Goal: Task Accomplishment & Management: Manage account settings

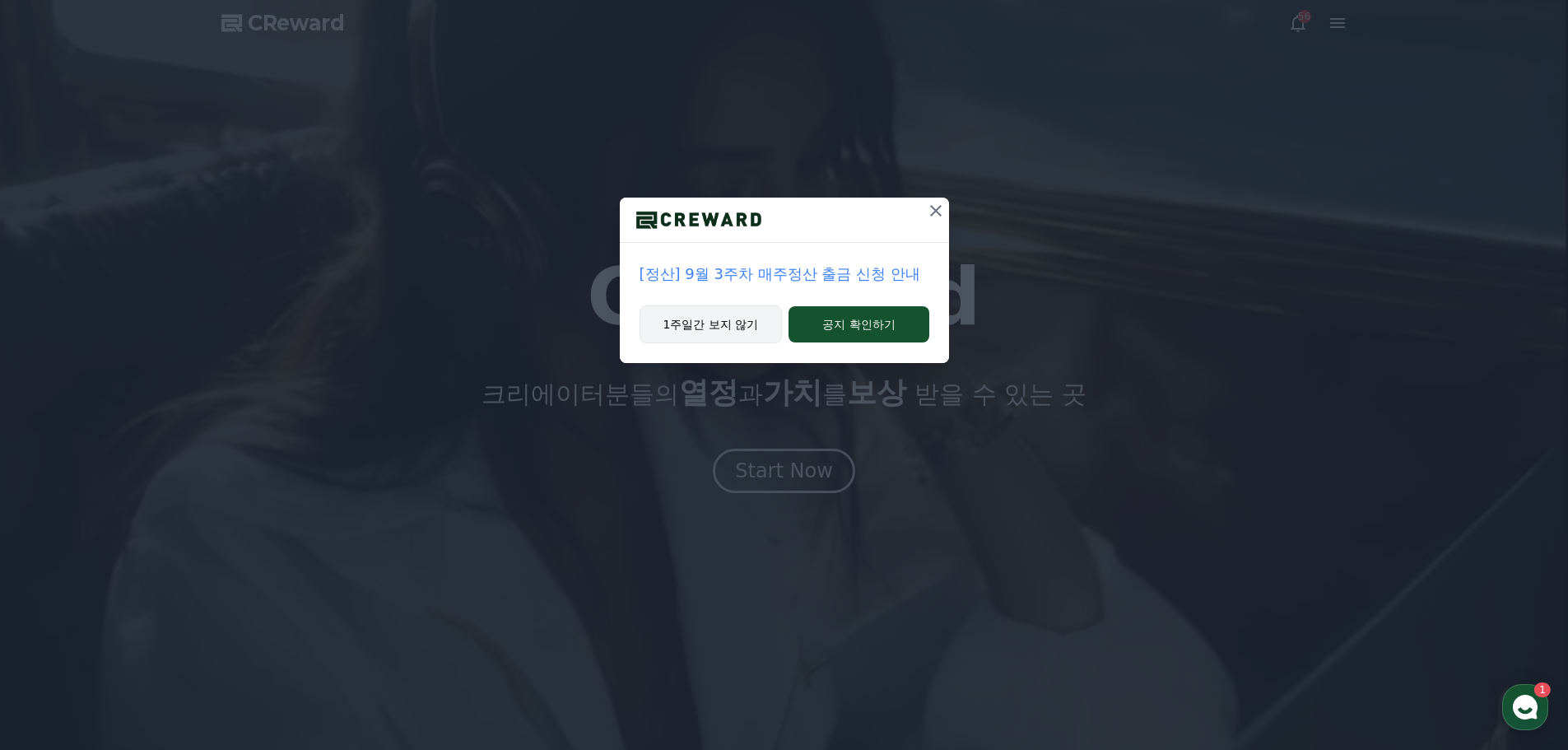
click at [755, 318] on button "1주일간 보지 않기" at bounding box center [711, 324] width 143 height 38
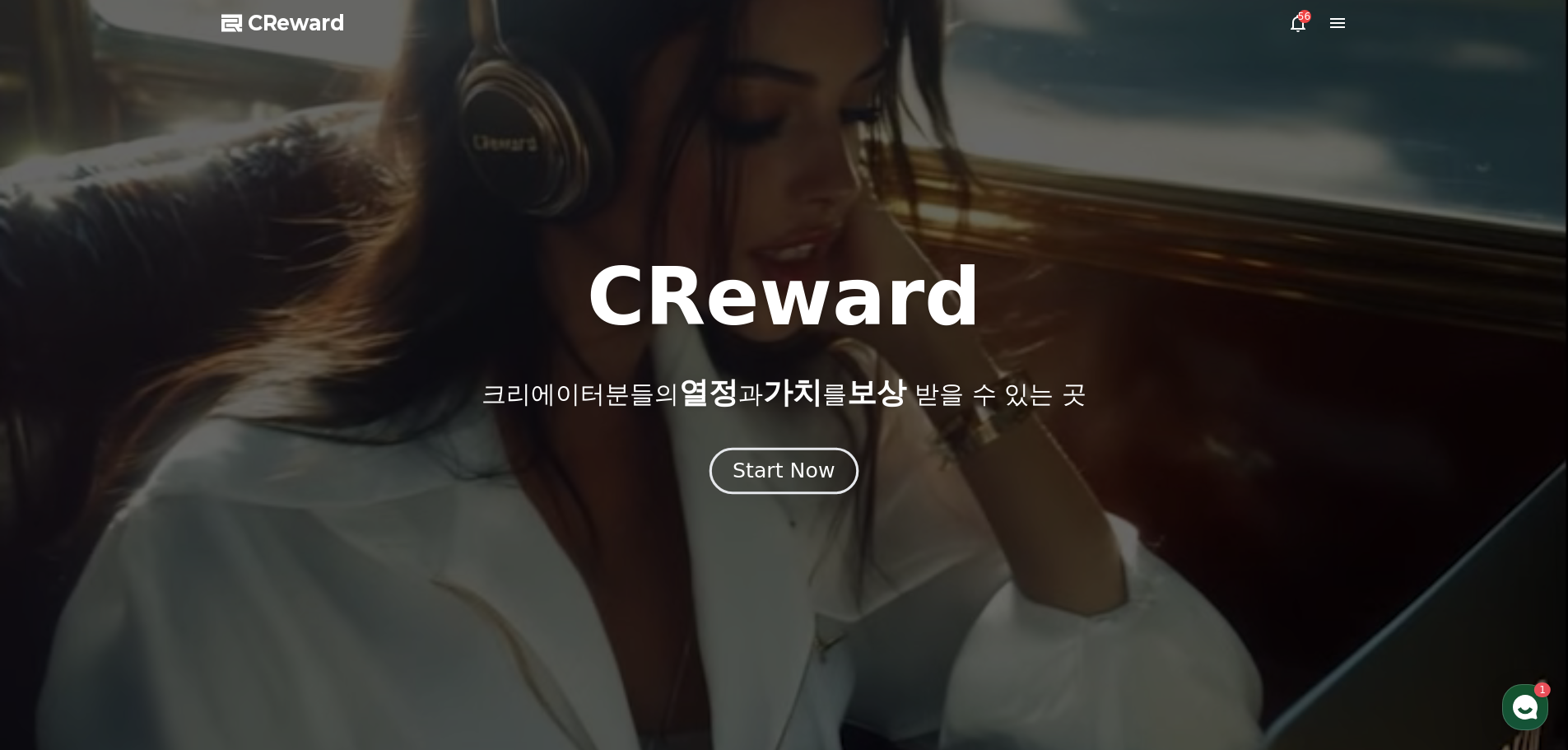
click at [783, 465] on div "Start Now" at bounding box center [784, 471] width 102 height 28
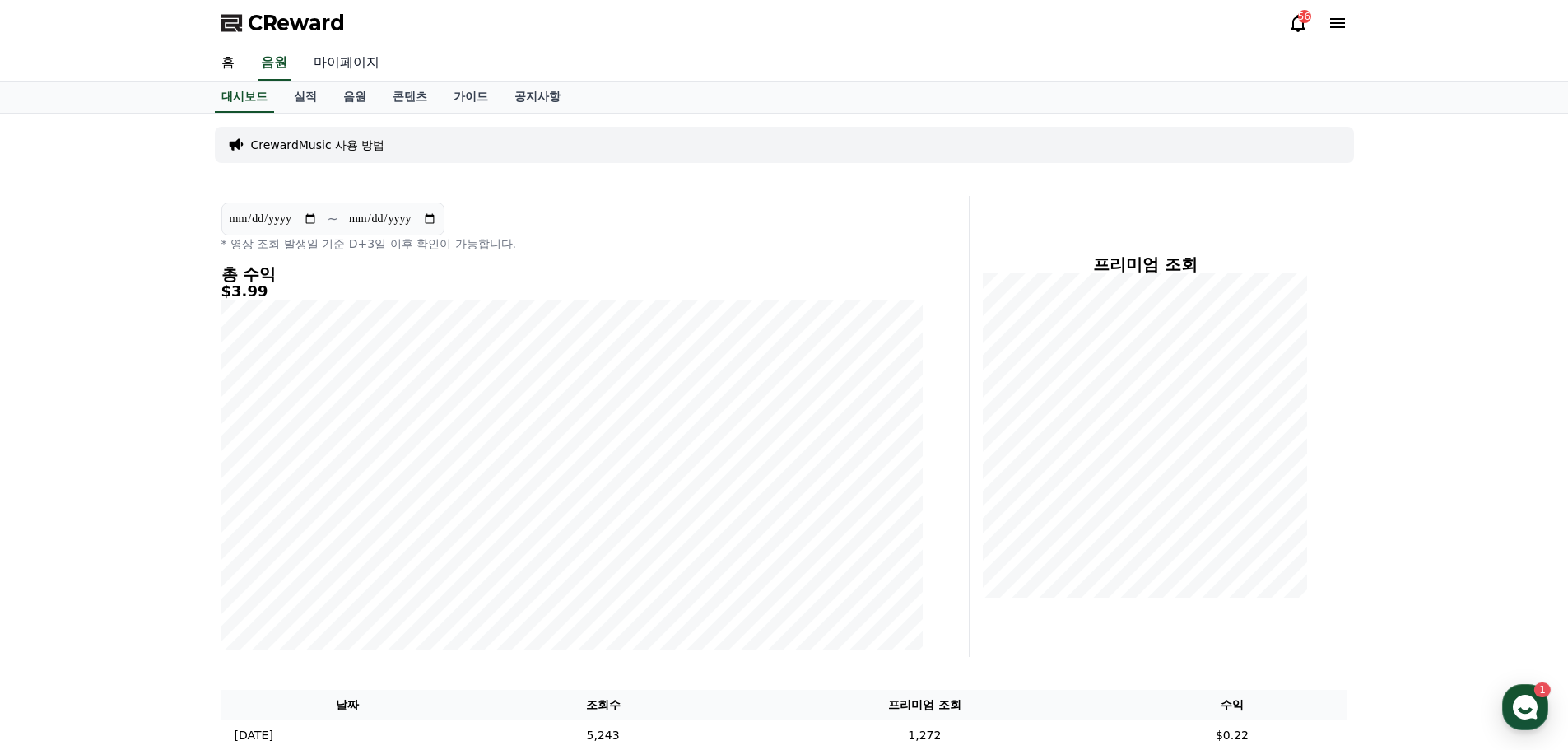
click at [359, 64] on link "마이페이지" at bounding box center [347, 63] width 93 height 34
select select "**********"
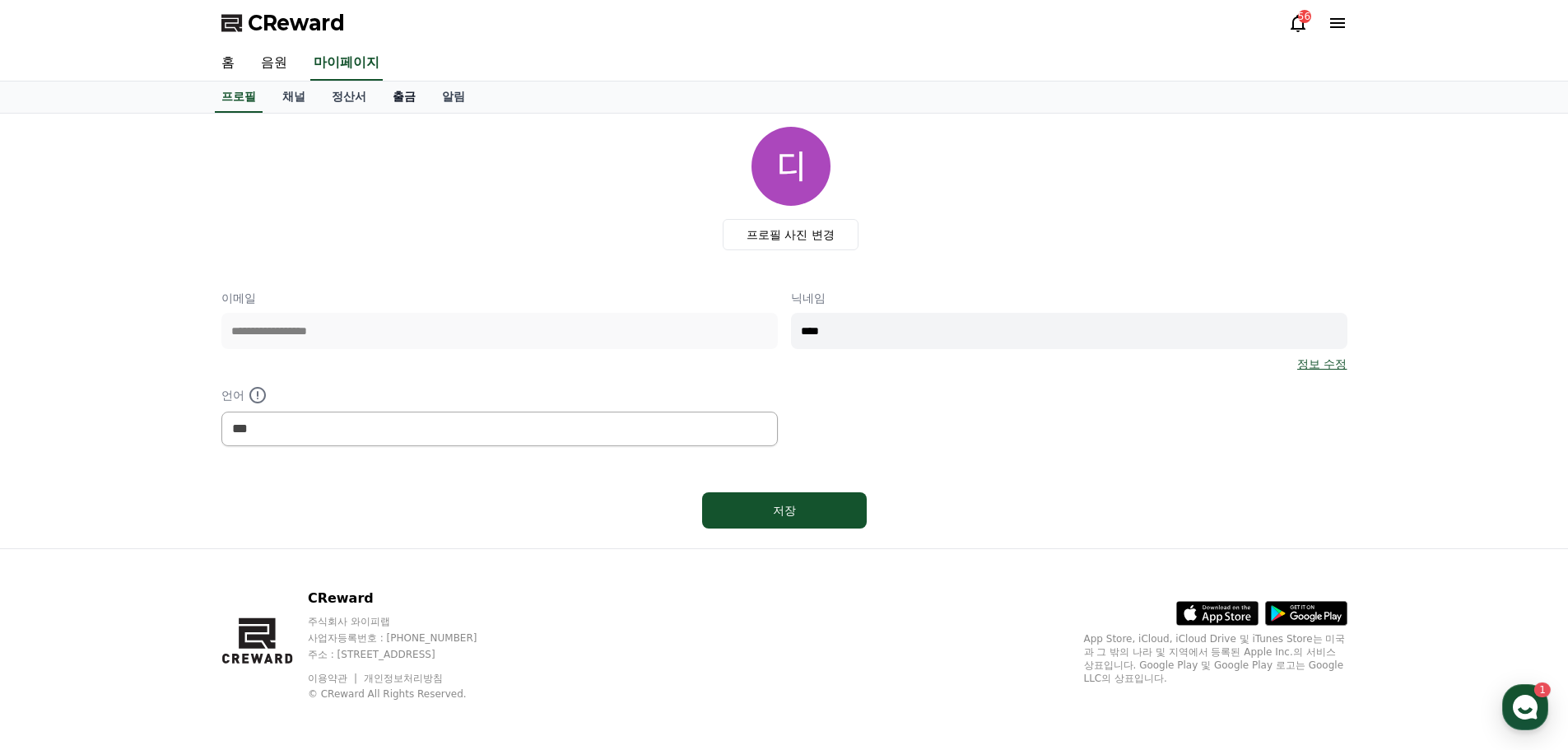
click at [410, 95] on link "출금" at bounding box center [404, 96] width 49 height 31
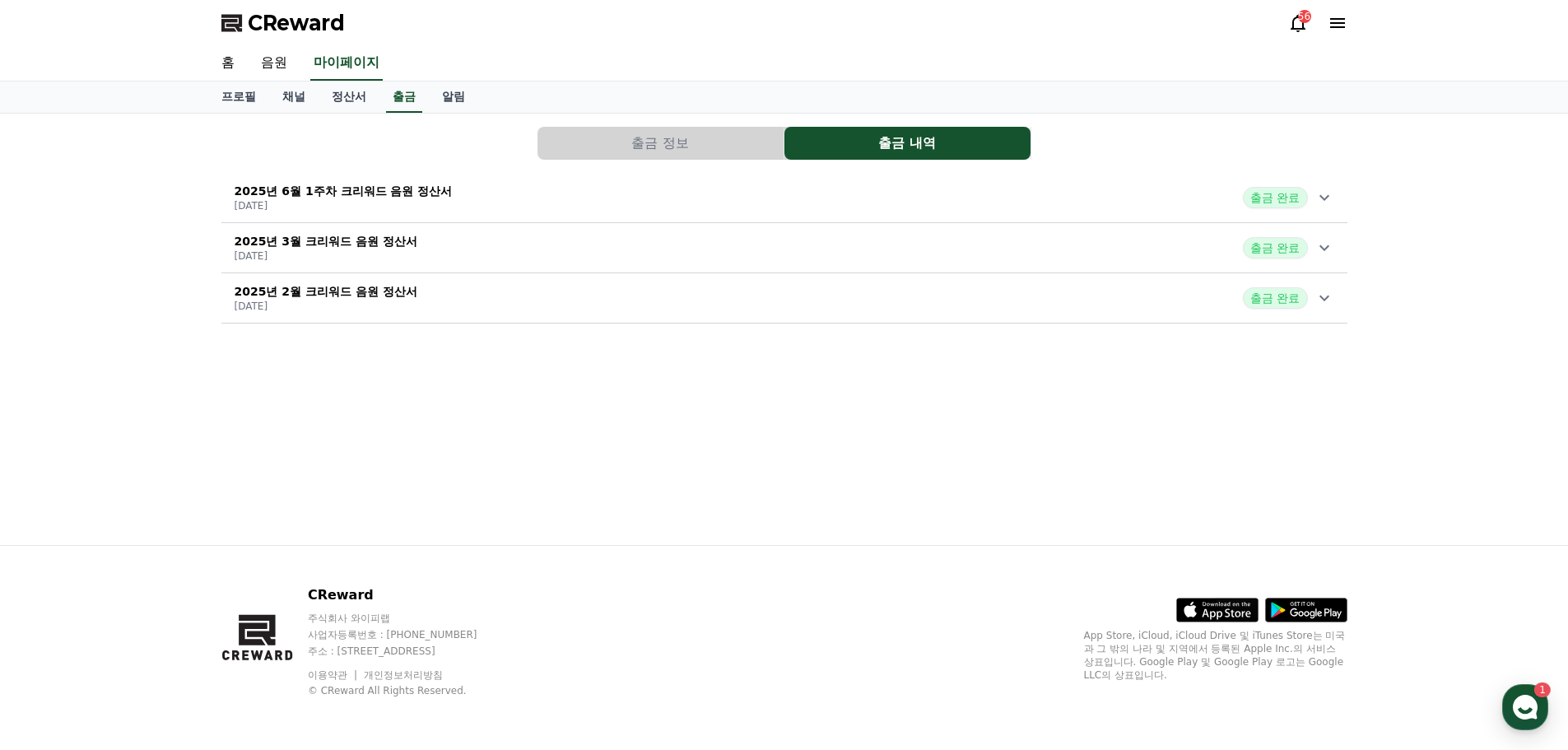
click at [692, 144] on button "출금 정보" at bounding box center [661, 143] width 246 height 33
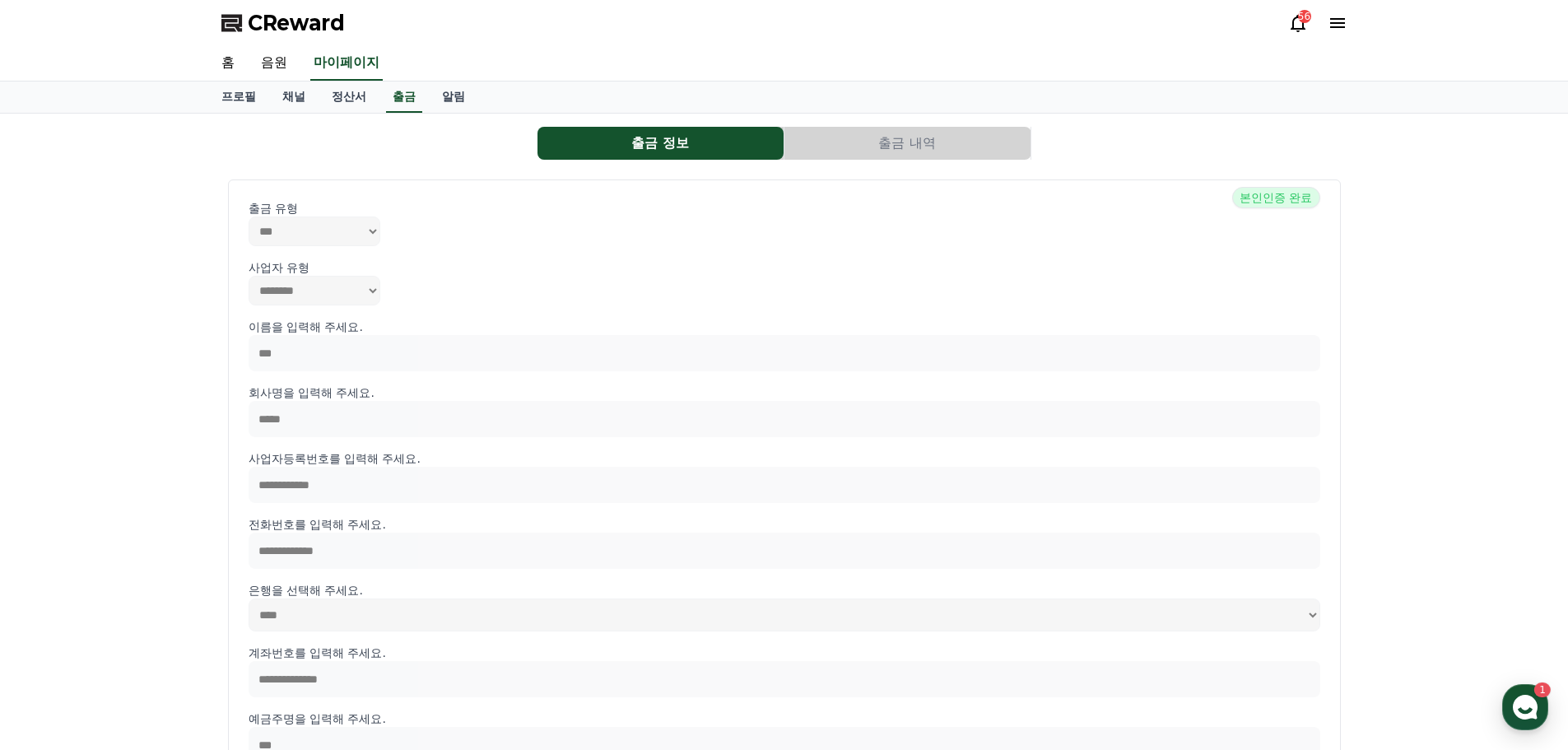
click at [799, 141] on button "출금 내역" at bounding box center [907, 143] width 246 height 33
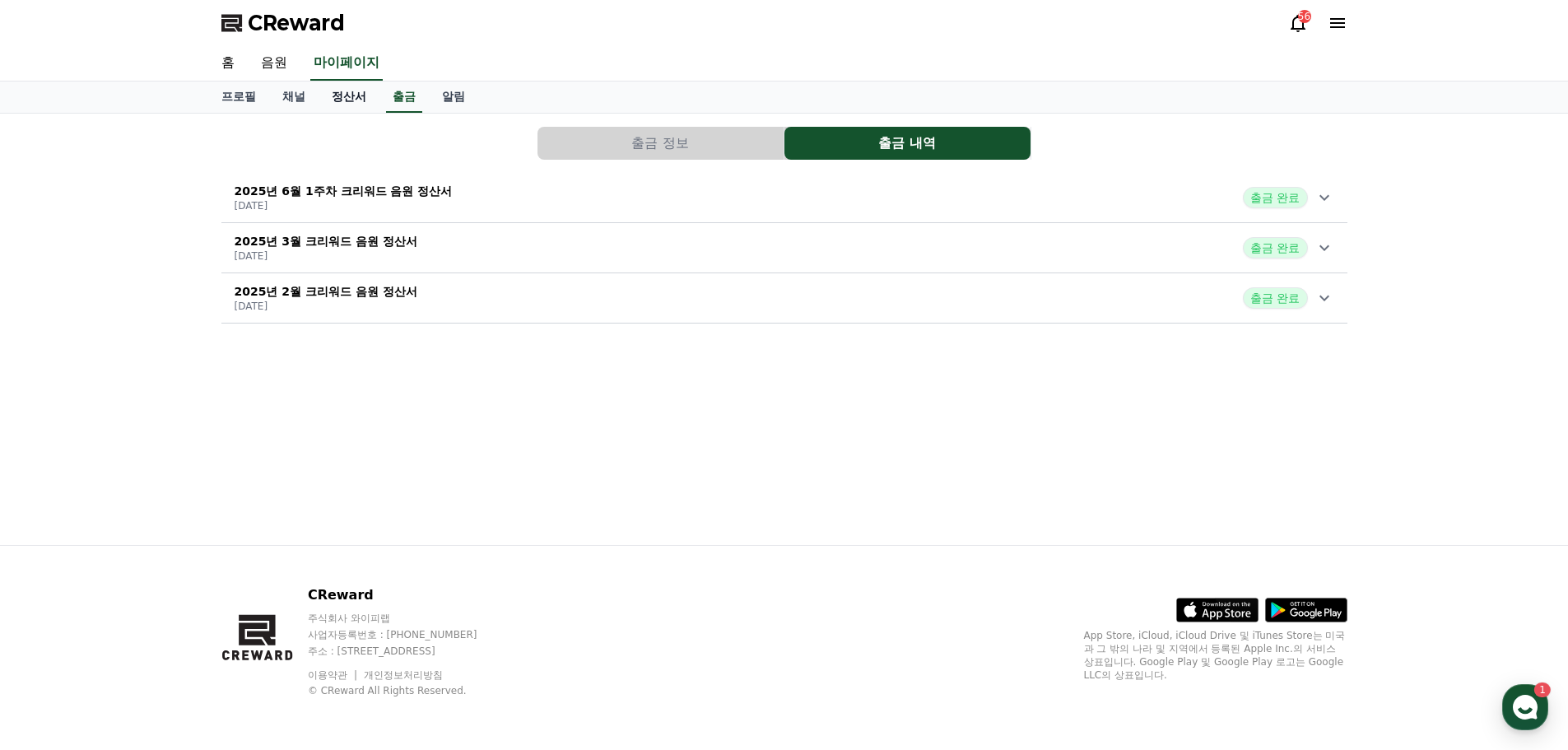
click at [344, 96] on link "정산서" at bounding box center [348, 96] width 61 height 31
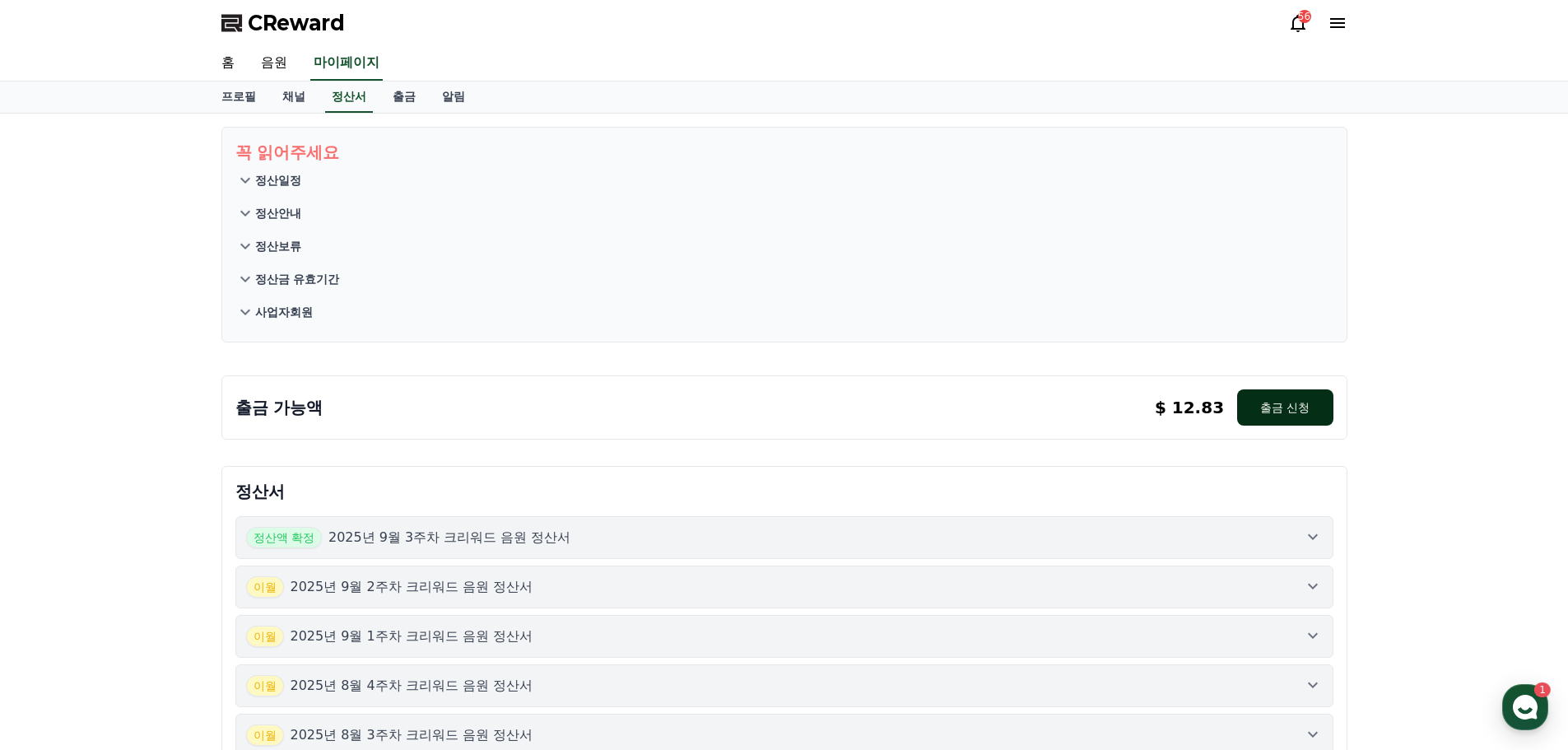
click at [1294, 414] on button "출금 신청" at bounding box center [1285, 408] width 95 height 36
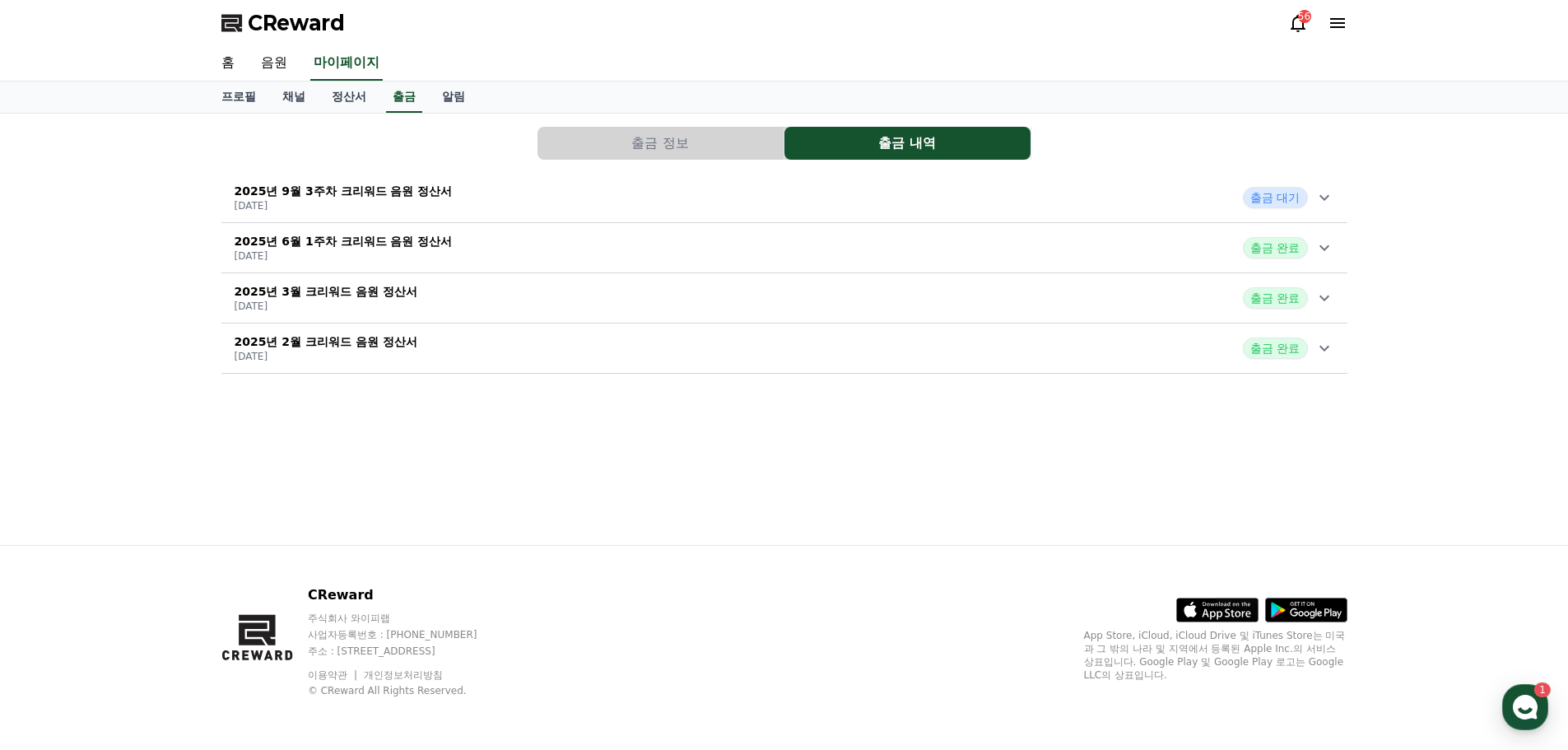
click at [1256, 199] on span "출금 대기" at bounding box center [1275, 198] width 64 height 21
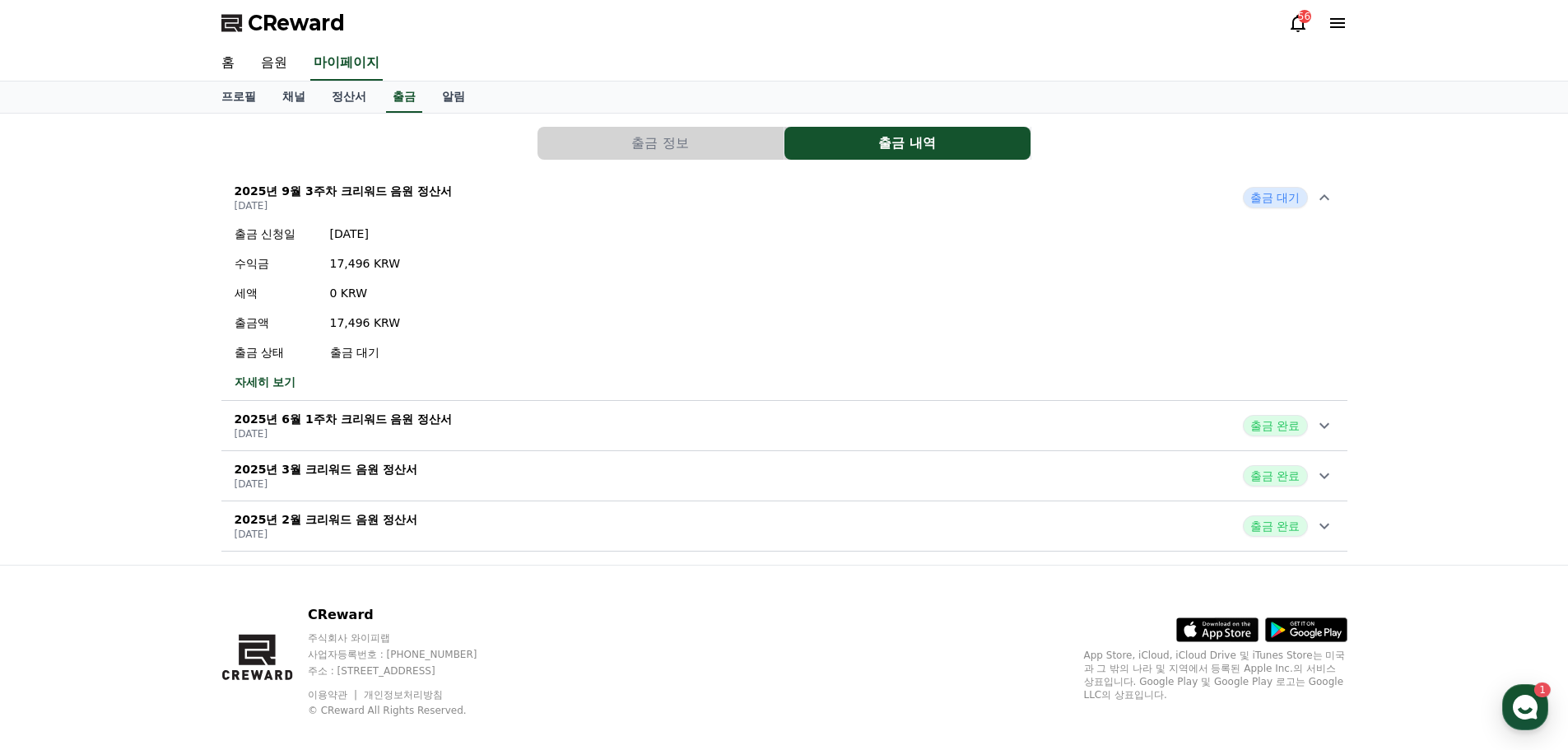
click at [280, 374] on link "자세히 보기" at bounding box center [317, 382] width 167 height 17
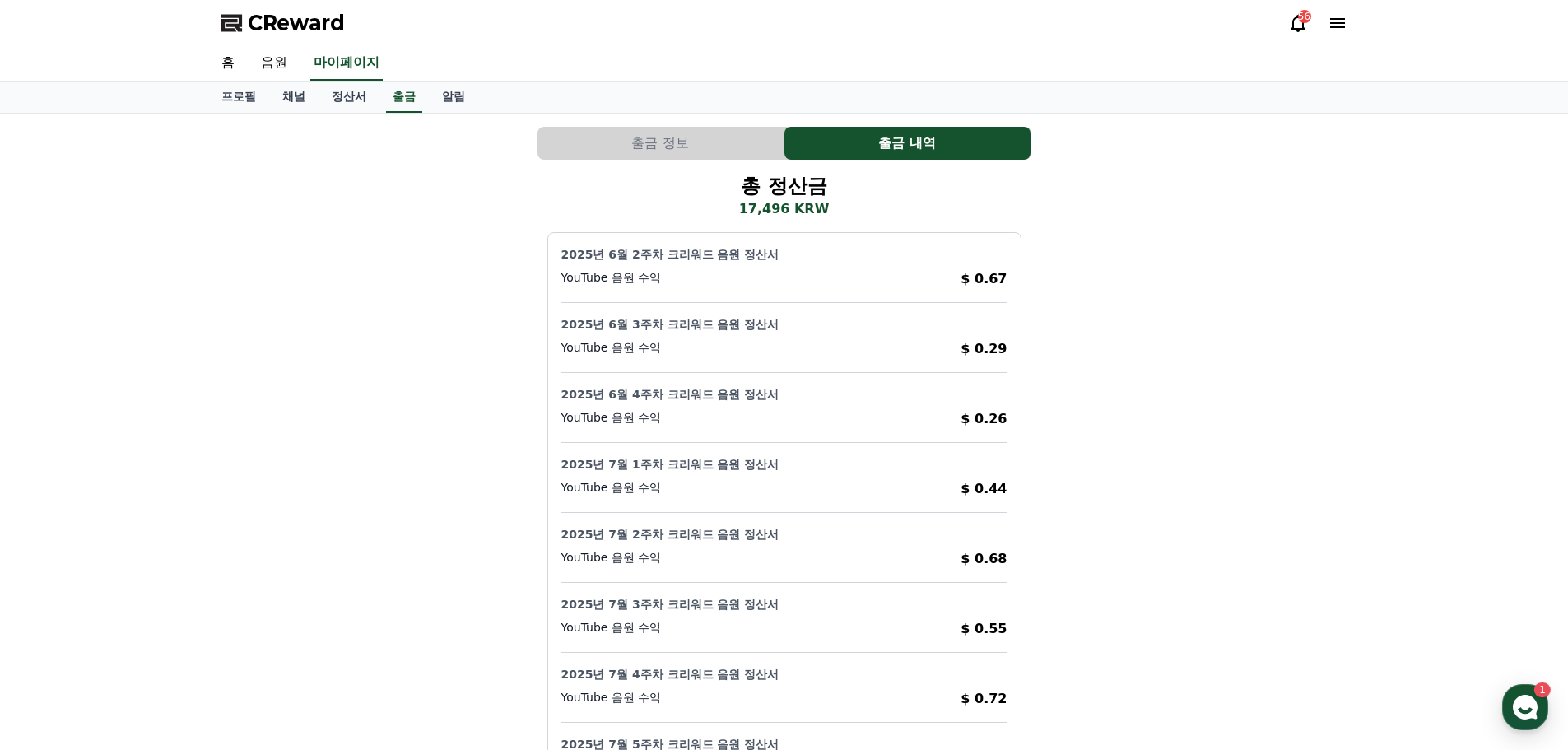
click at [672, 137] on button "출금 정보" at bounding box center [661, 143] width 246 height 33
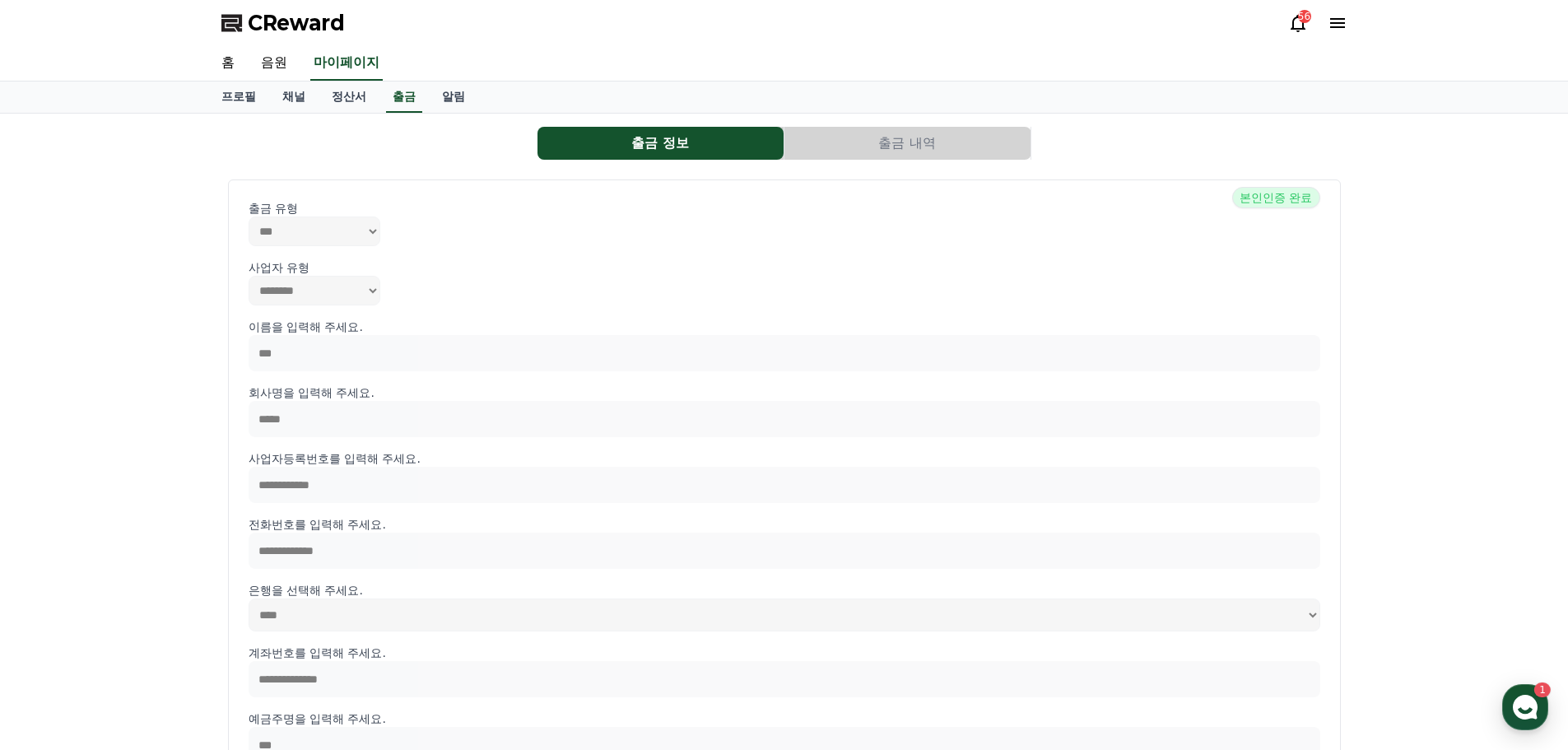
click at [885, 130] on button "출금 내역" at bounding box center [907, 143] width 246 height 33
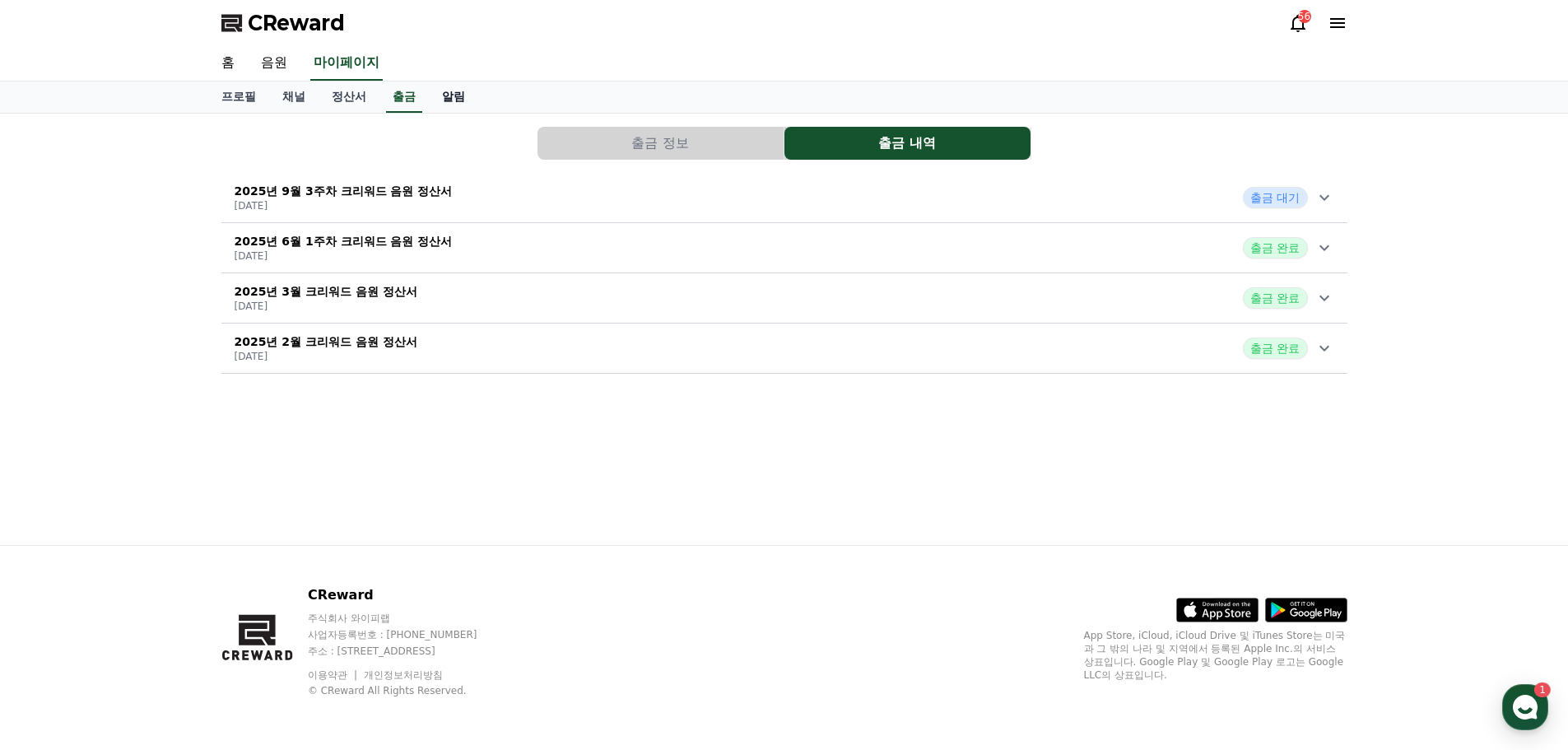
click at [448, 112] on div "프로필 채널 정산서 출금 알림" at bounding box center [784, 97] width 1568 height 32
click at [341, 94] on link "정산서" at bounding box center [348, 96] width 61 height 31
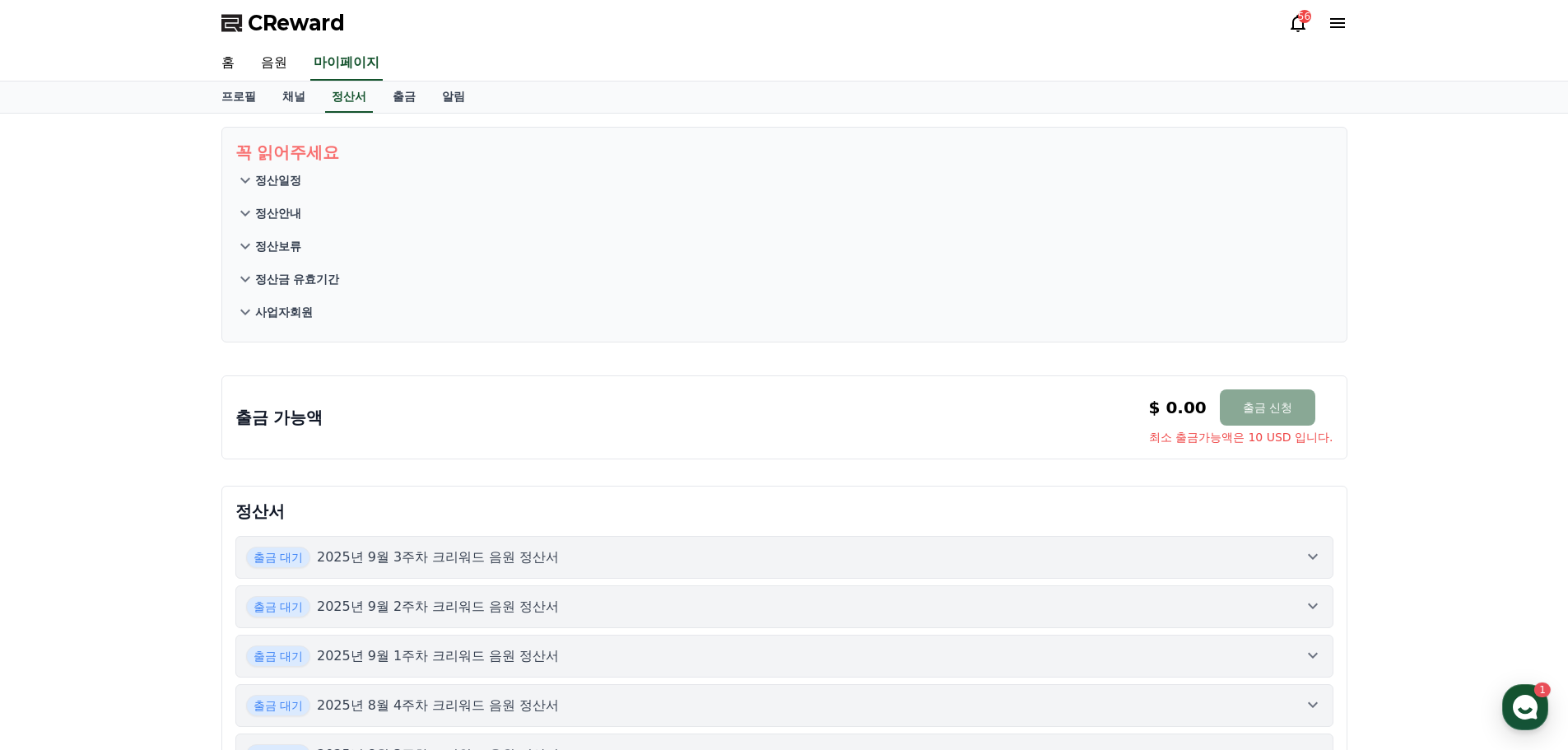
click at [523, 562] on p "2025년 9월 3주차 크리워드 음원 정산서" at bounding box center [437, 558] width 243 height 19
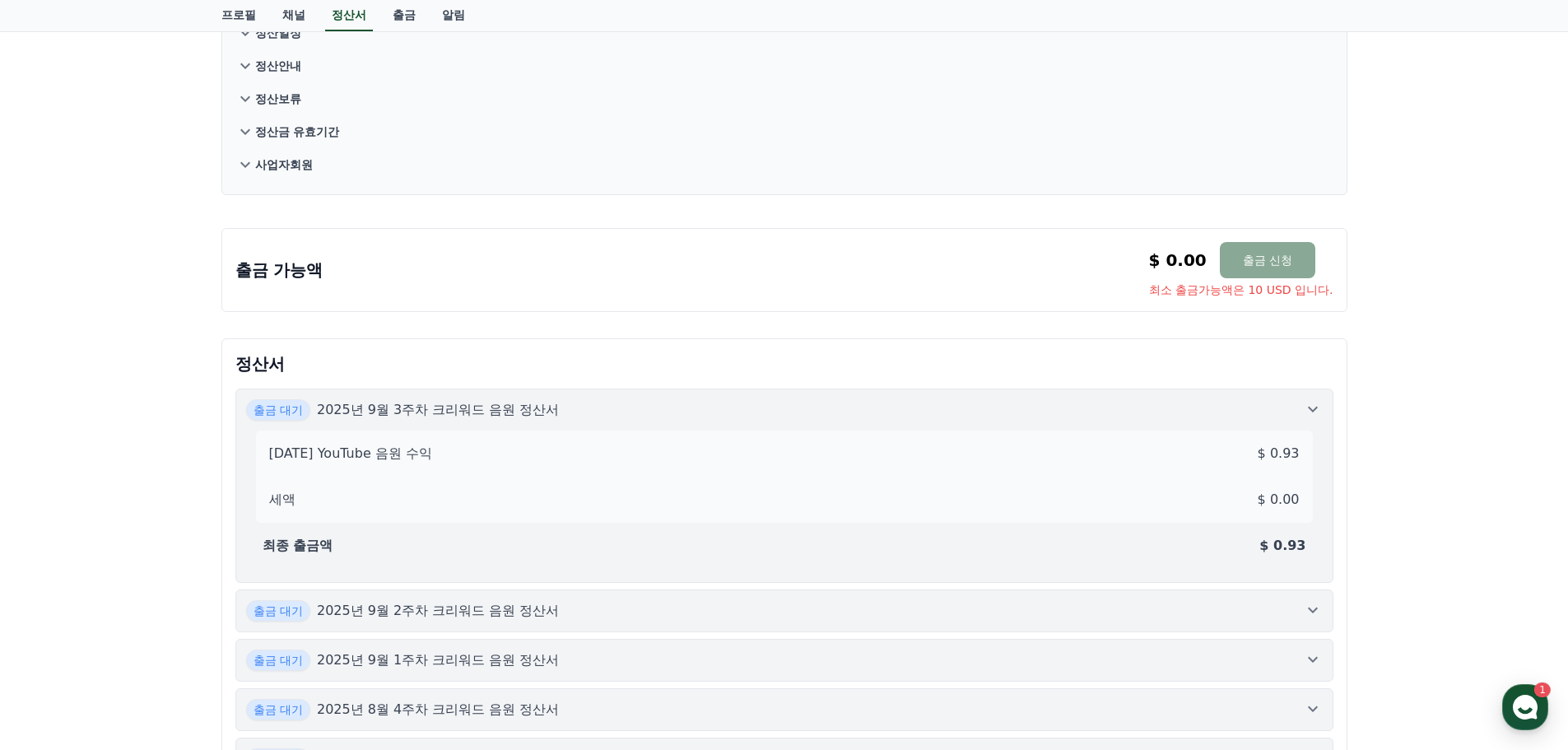
scroll to position [165, 0]
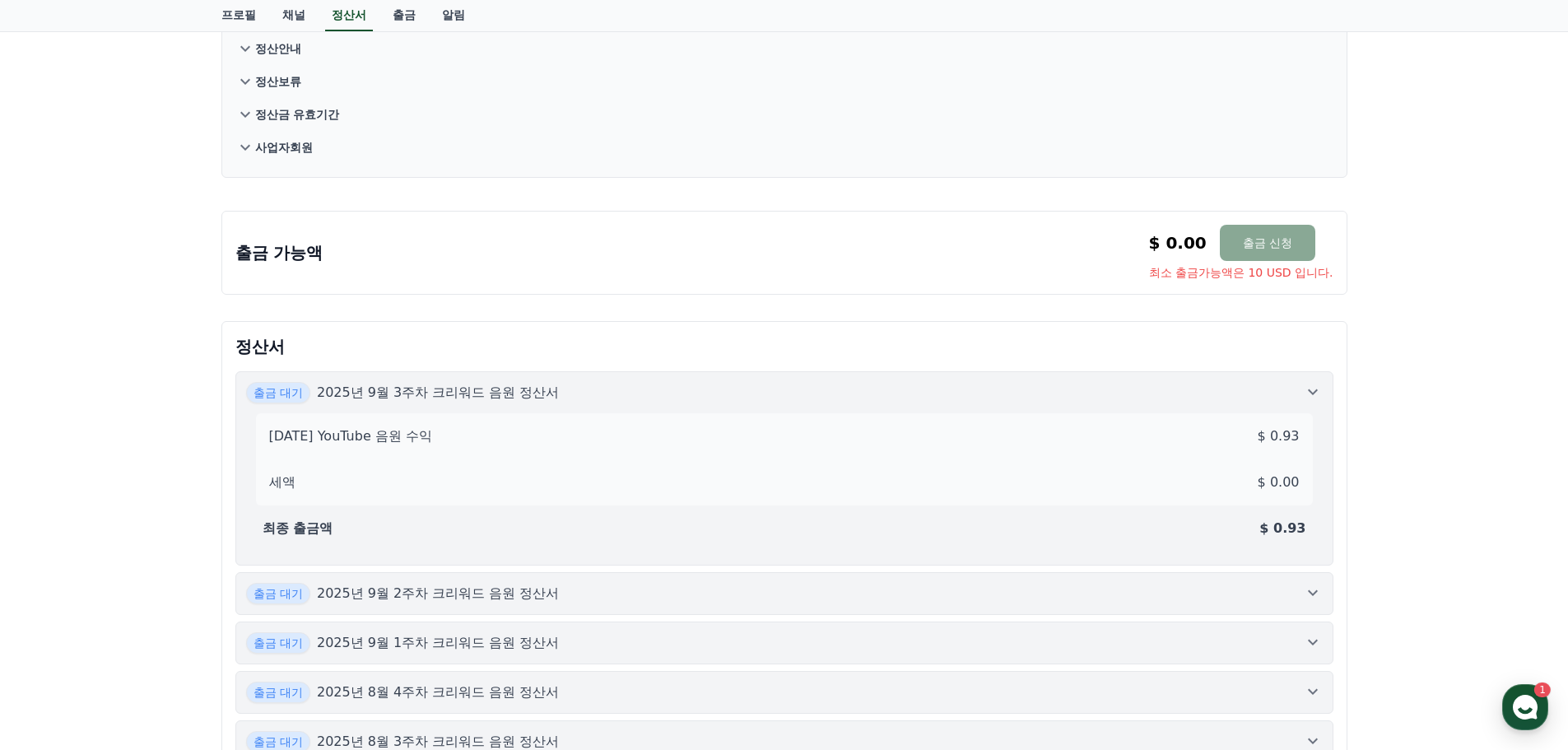
click at [290, 259] on p "출금 가능액" at bounding box center [280, 253] width 88 height 23
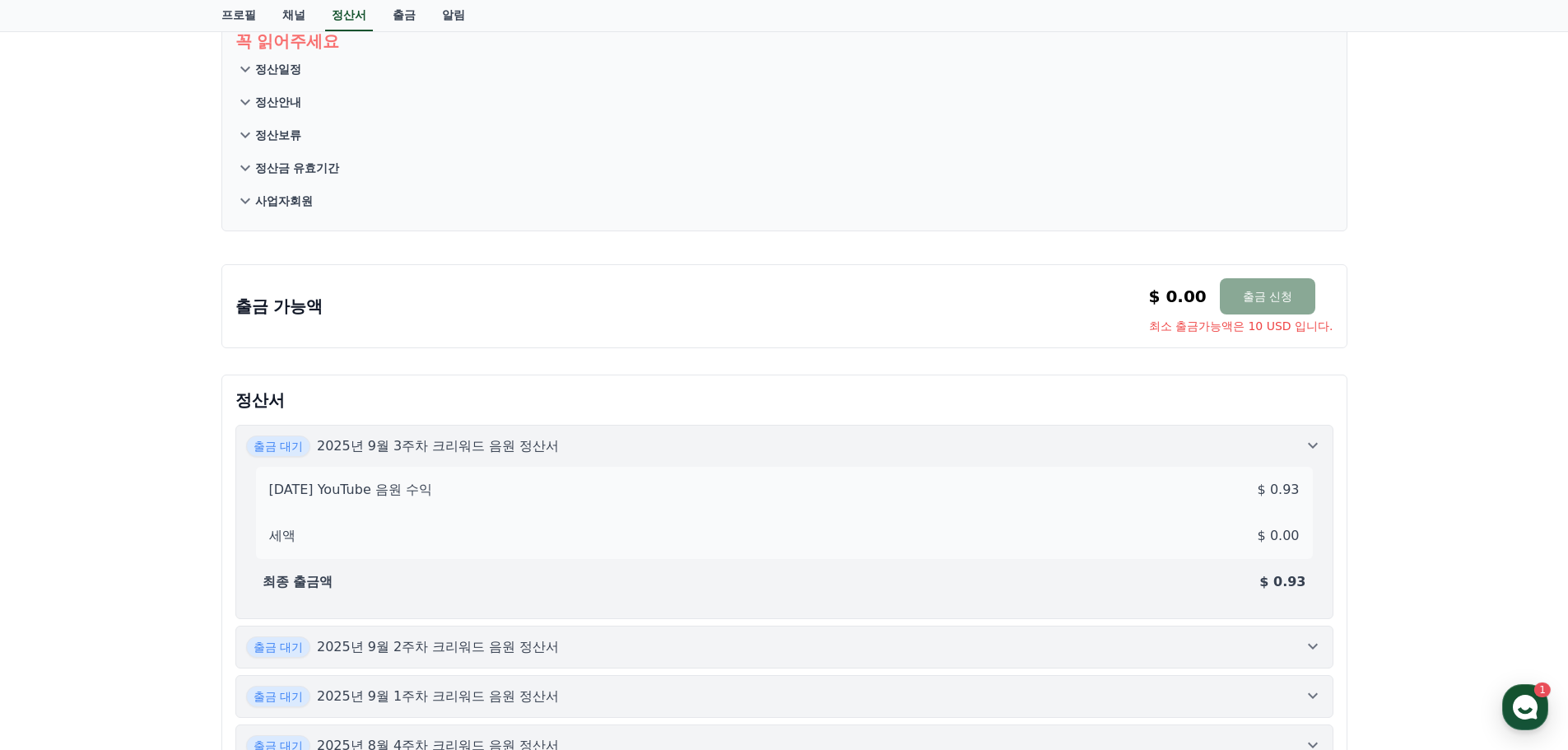
scroll to position [82, 0]
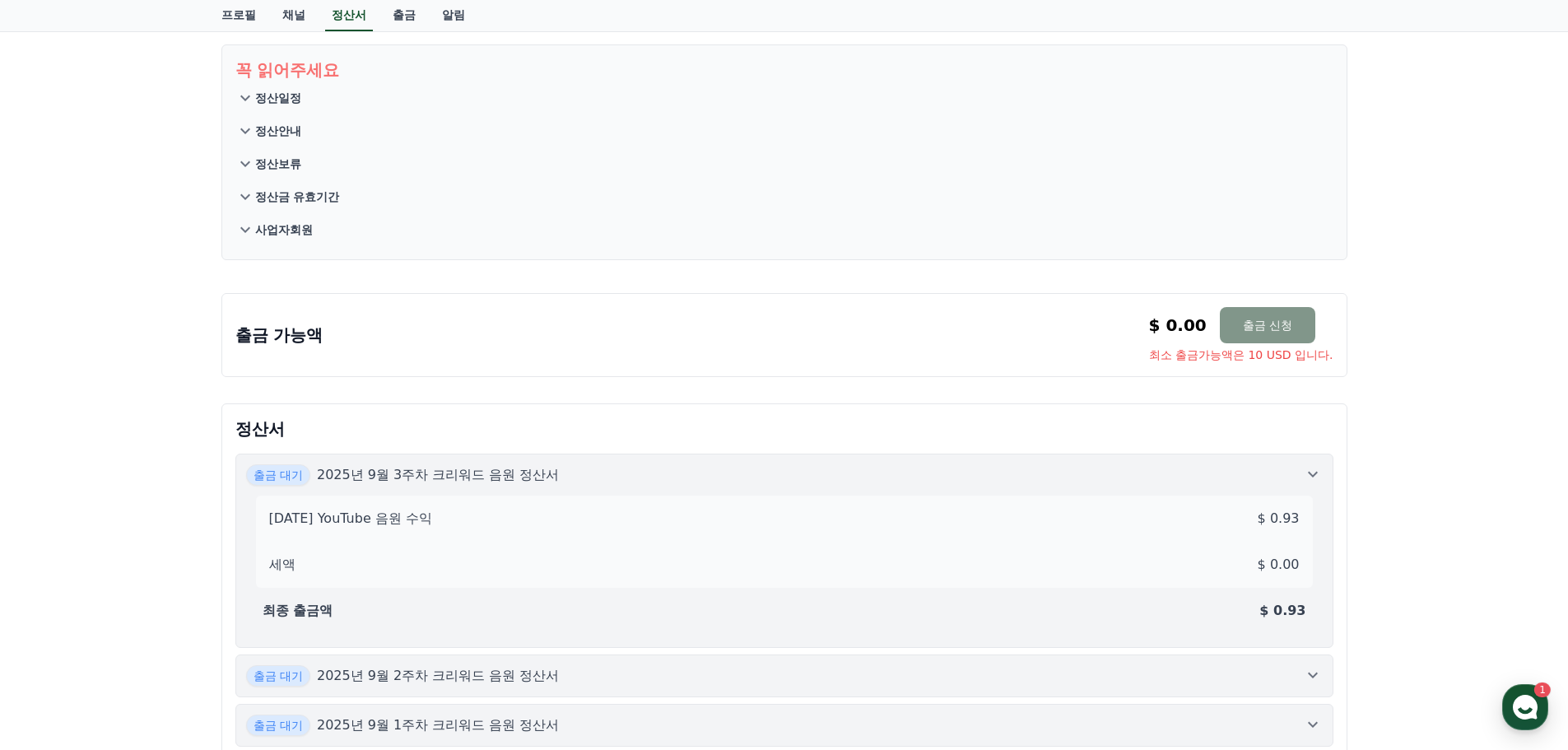
click at [1273, 326] on button "출금 신청" at bounding box center [1267, 325] width 95 height 36
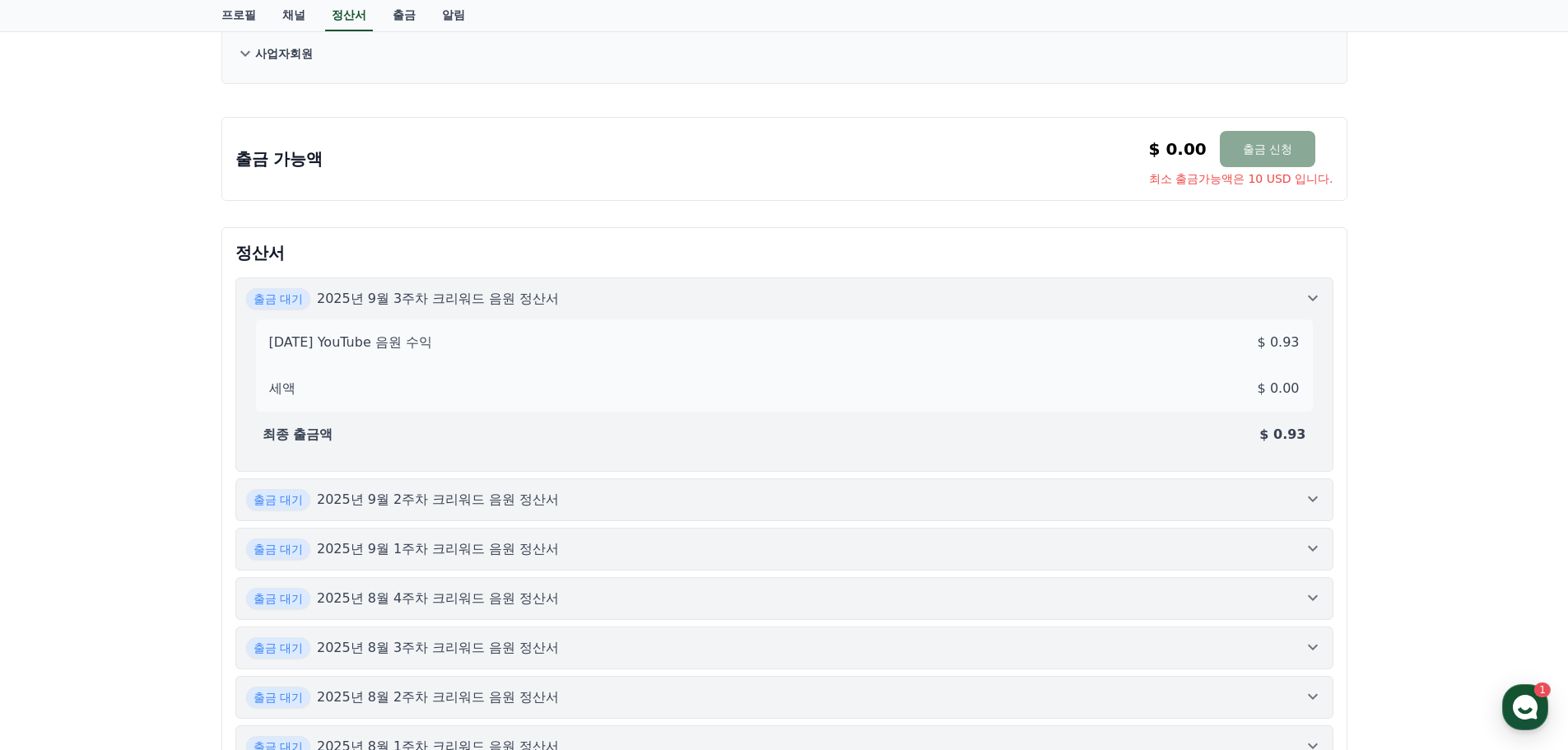
scroll to position [247, 0]
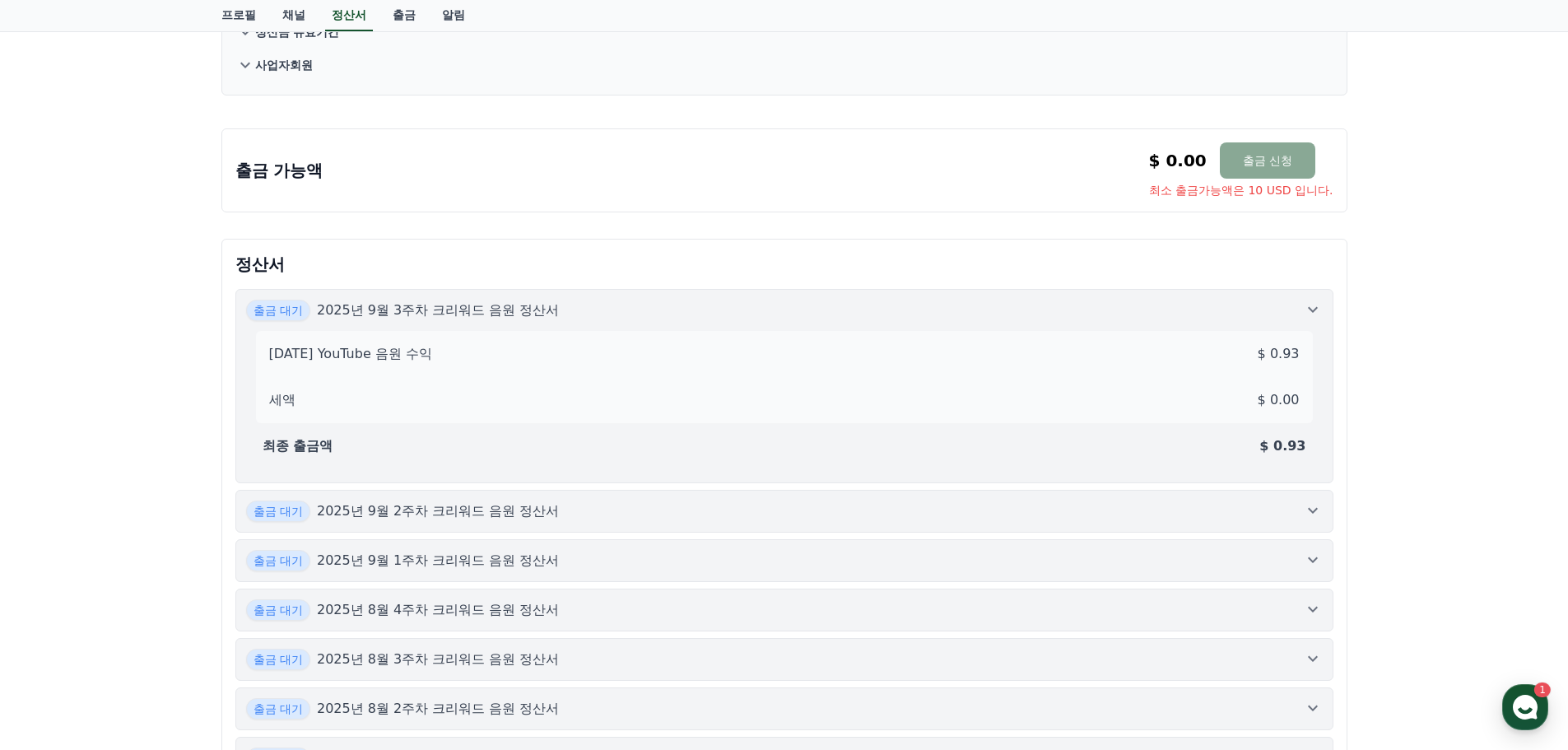
click at [266, 259] on p "정산서" at bounding box center [784, 265] width 1098 height 23
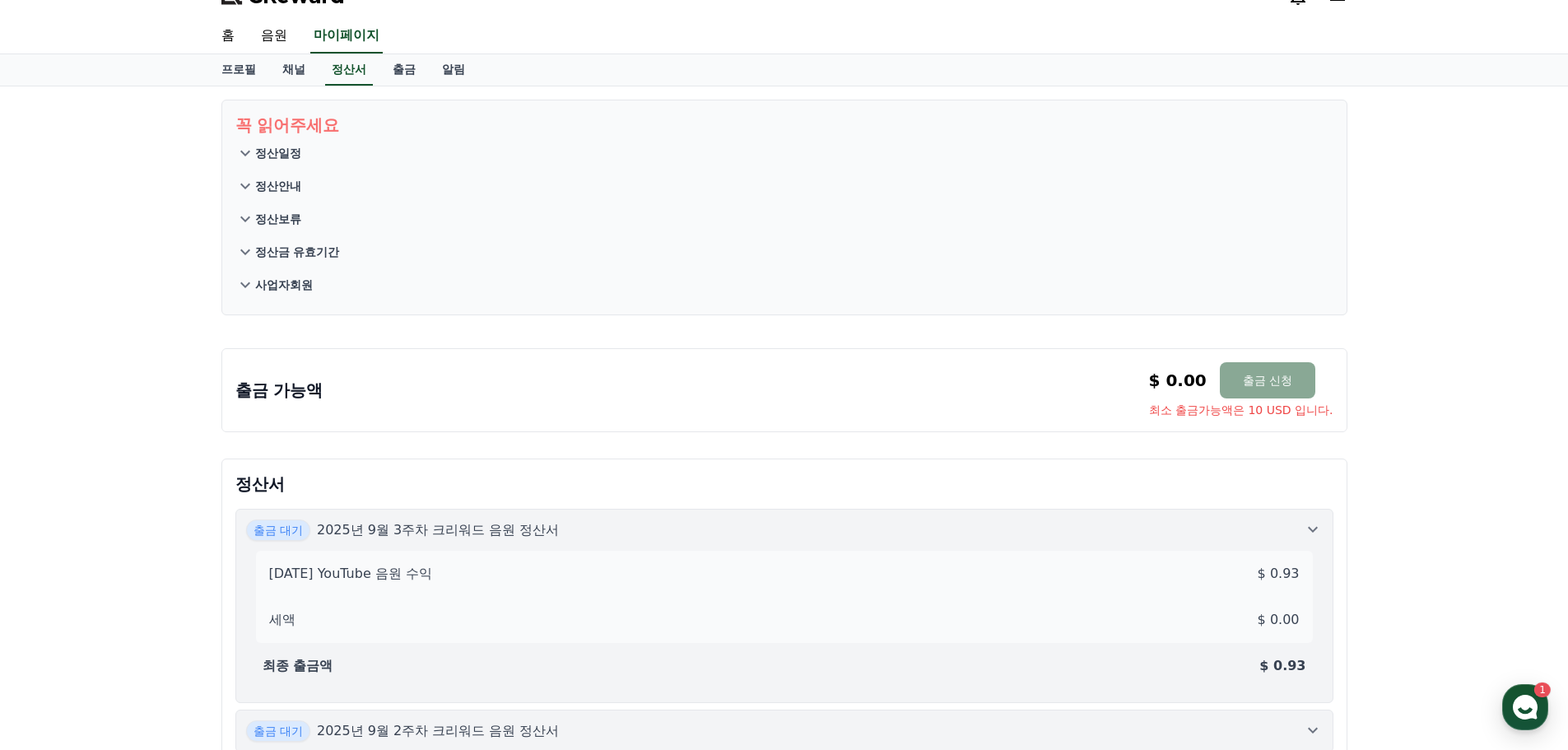
scroll to position [0, 0]
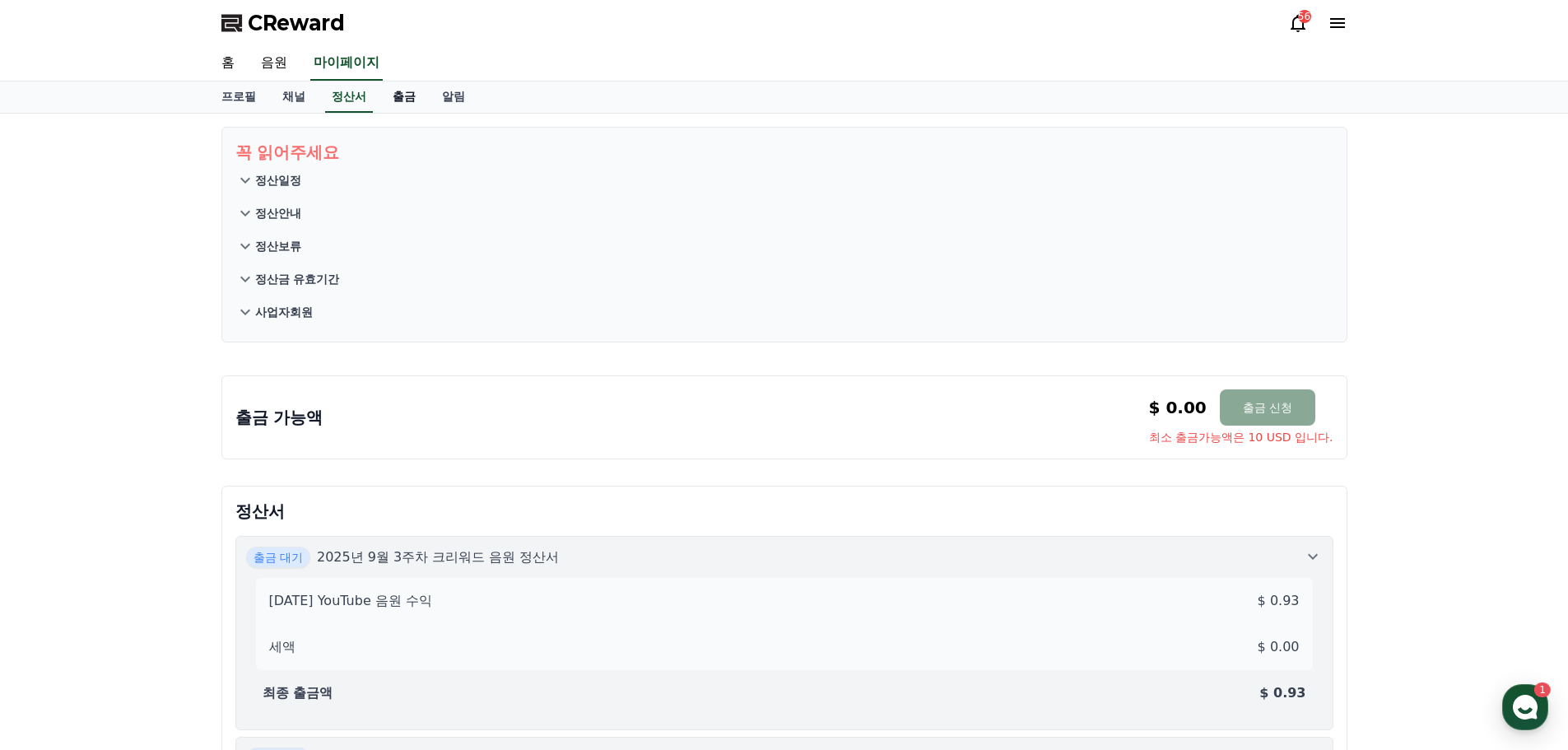
click at [396, 97] on link "출금" at bounding box center [404, 96] width 49 height 31
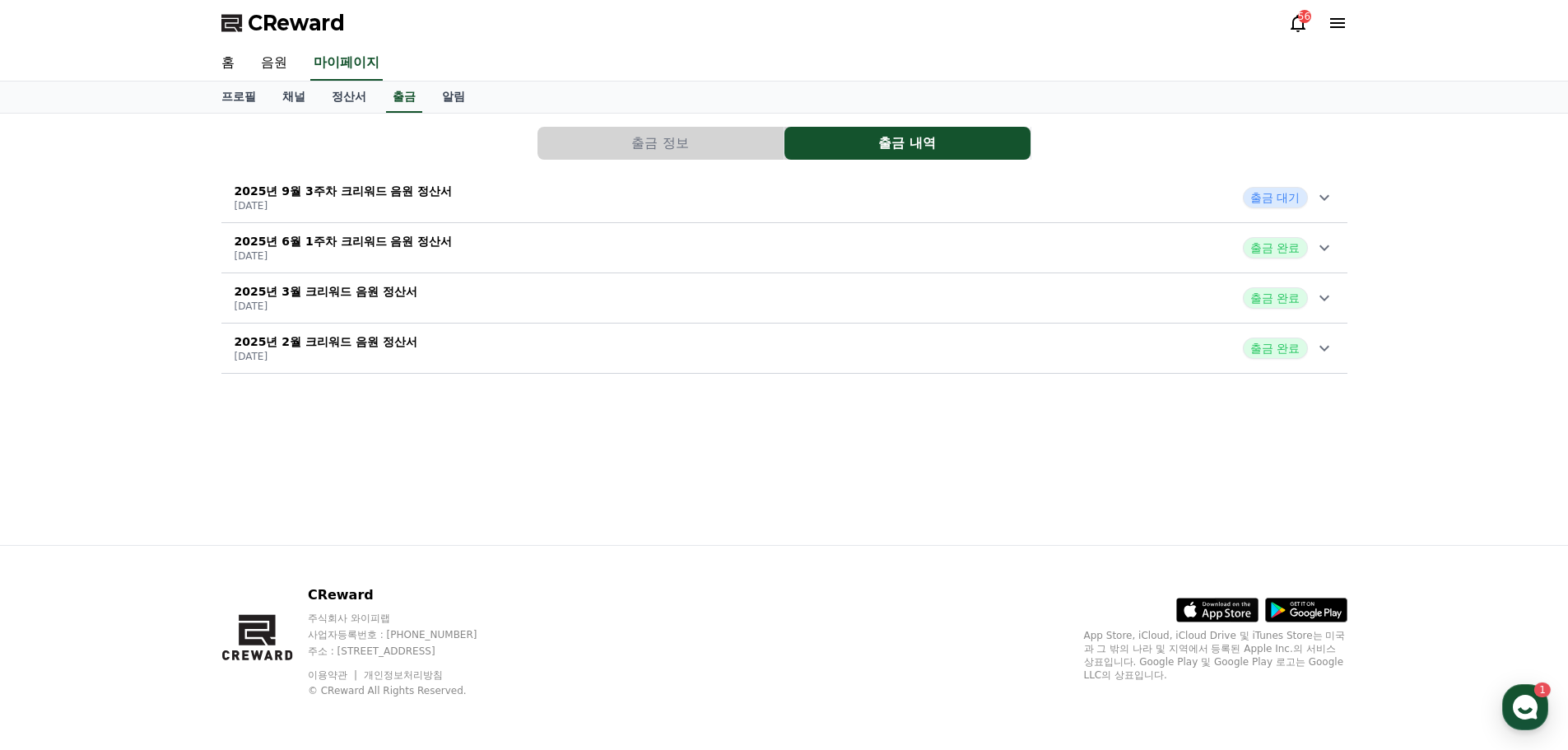
click at [410, 192] on p "2025년 9월 3주차 크리워드 음원 정산서" at bounding box center [343, 191] width 218 height 17
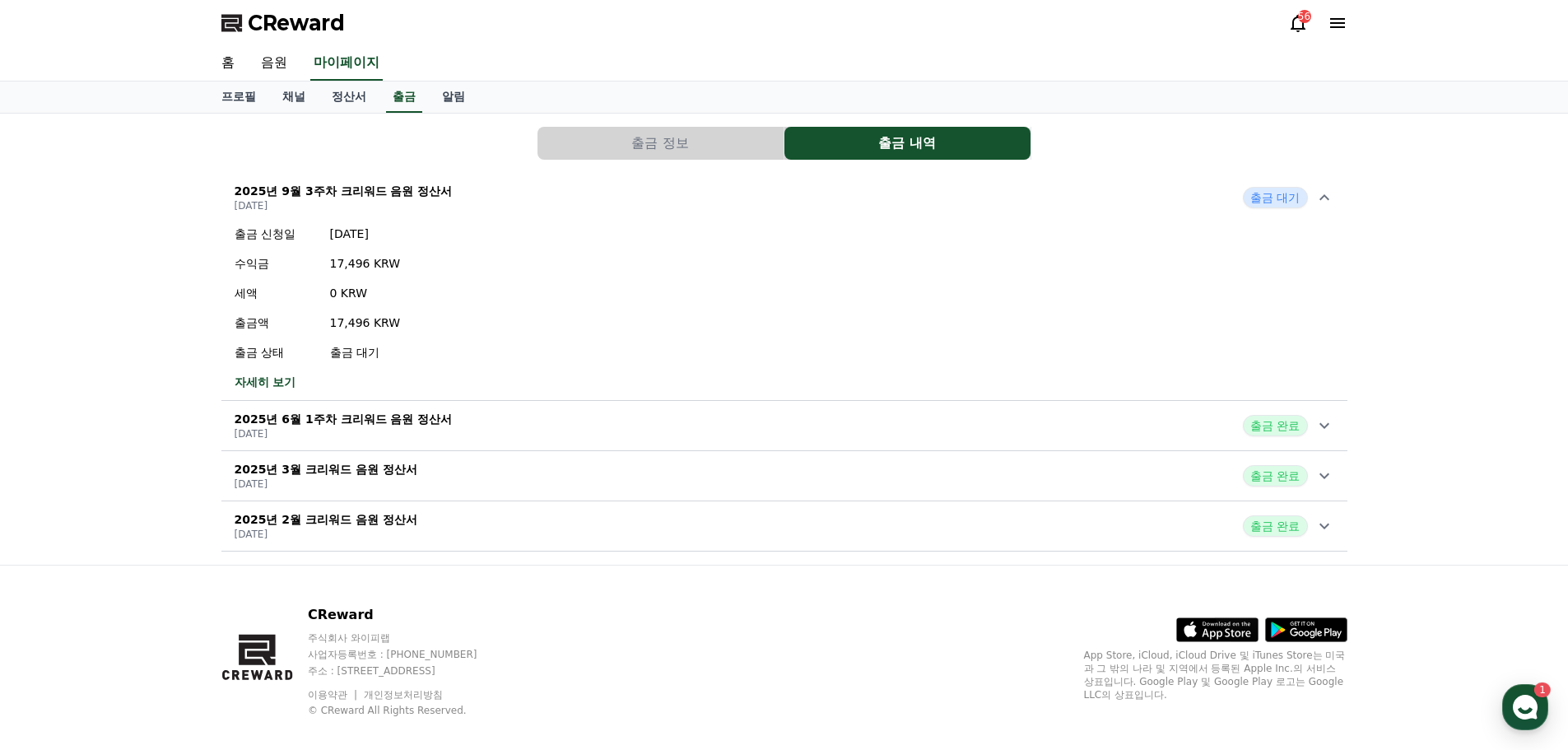
click at [260, 378] on link "자세히 보기" at bounding box center [317, 382] width 167 height 17
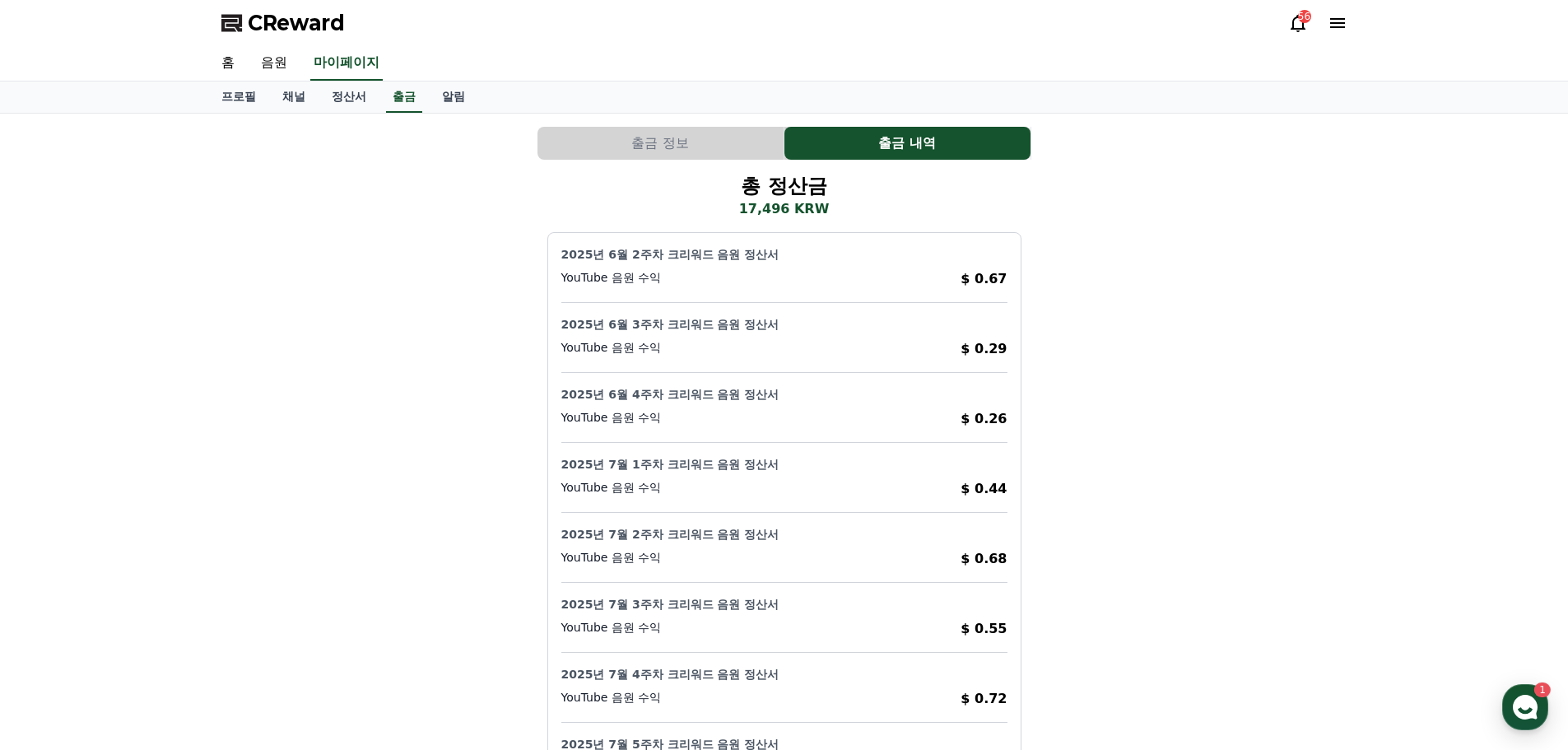
click at [674, 146] on button "출금 정보" at bounding box center [661, 143] width 246 height 33
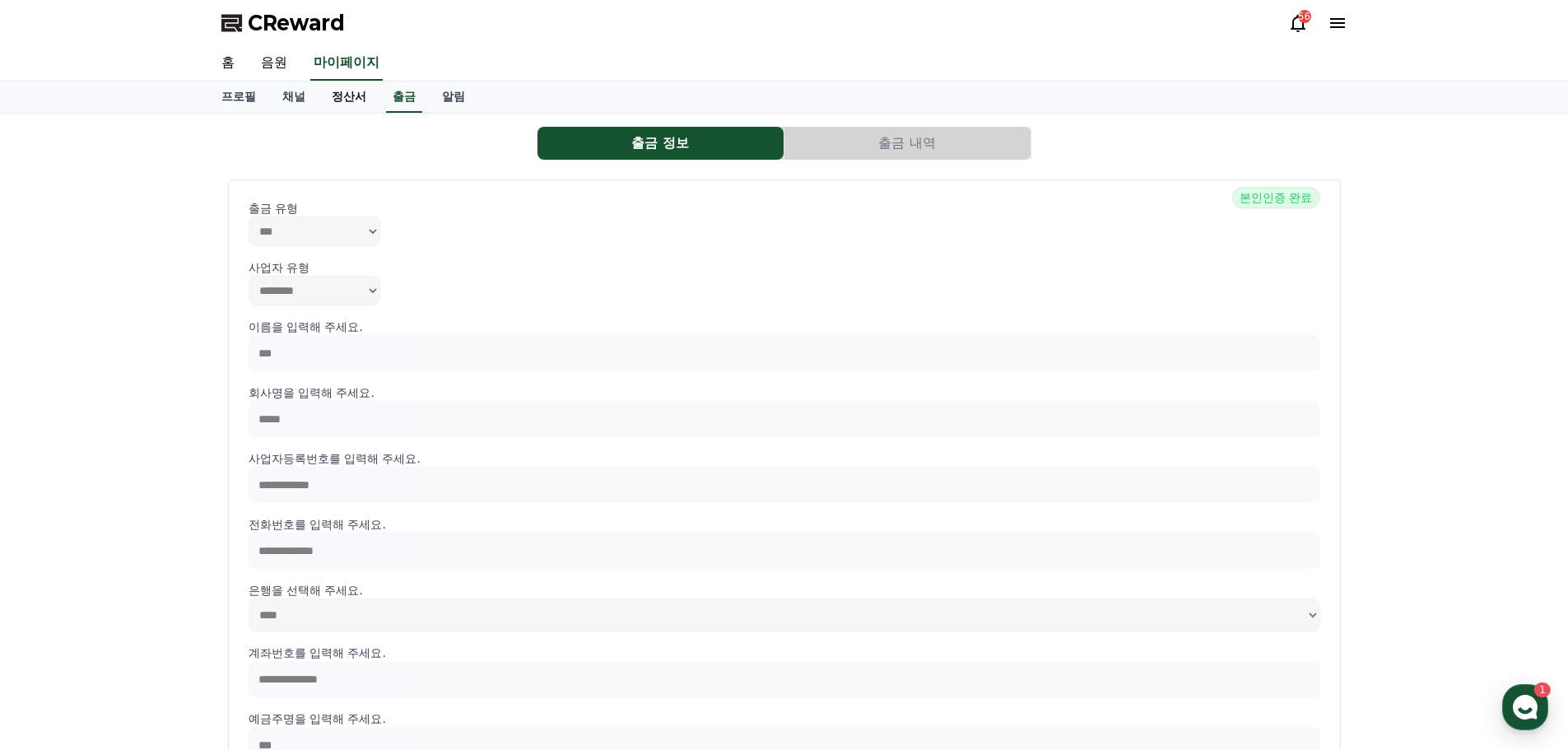
click at [355, 105] on link "정산서" at bounding box center [348, 96] width 61 height 31
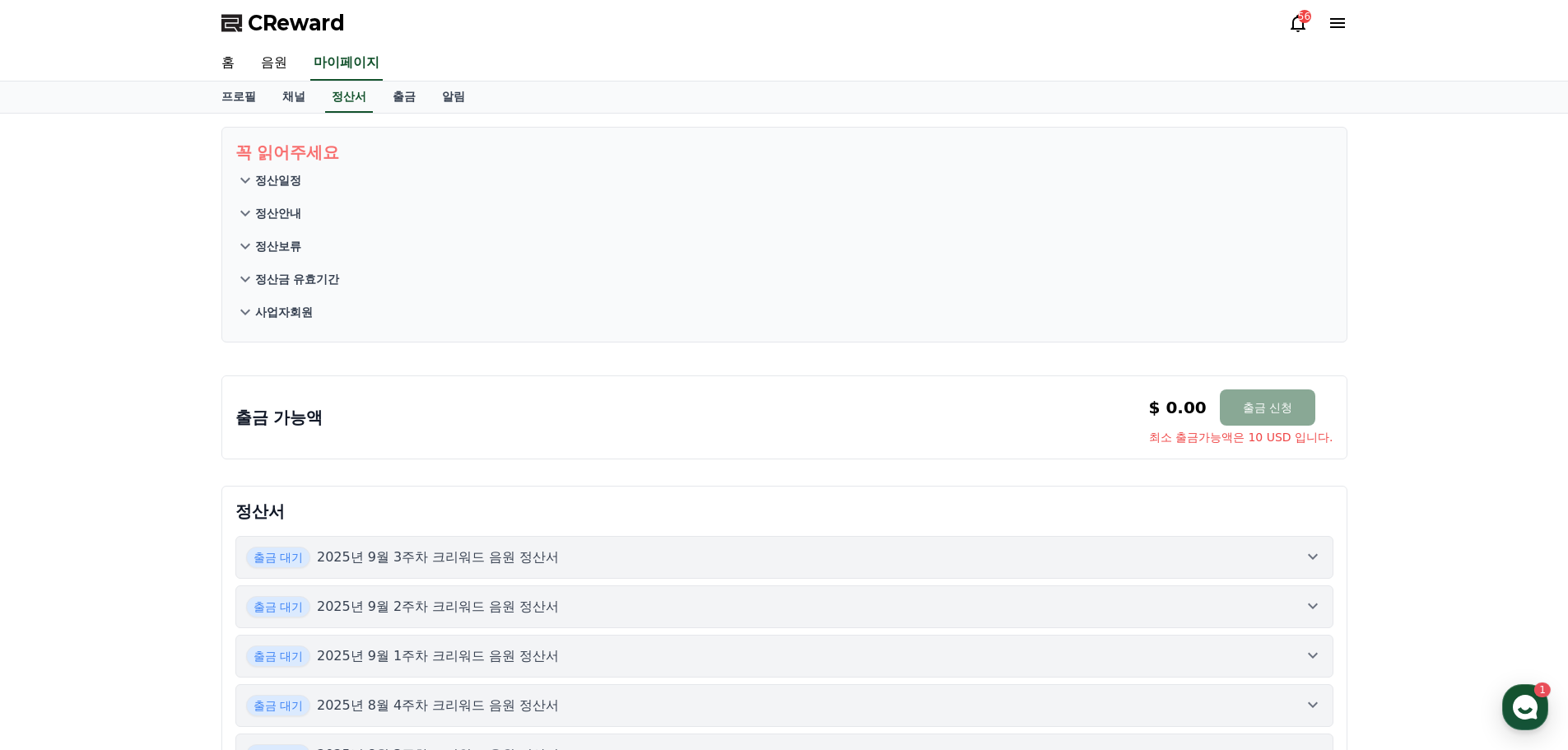
click at [287, 180] on p "정산일정" at bounding box center [278, 180] width 46 height 17
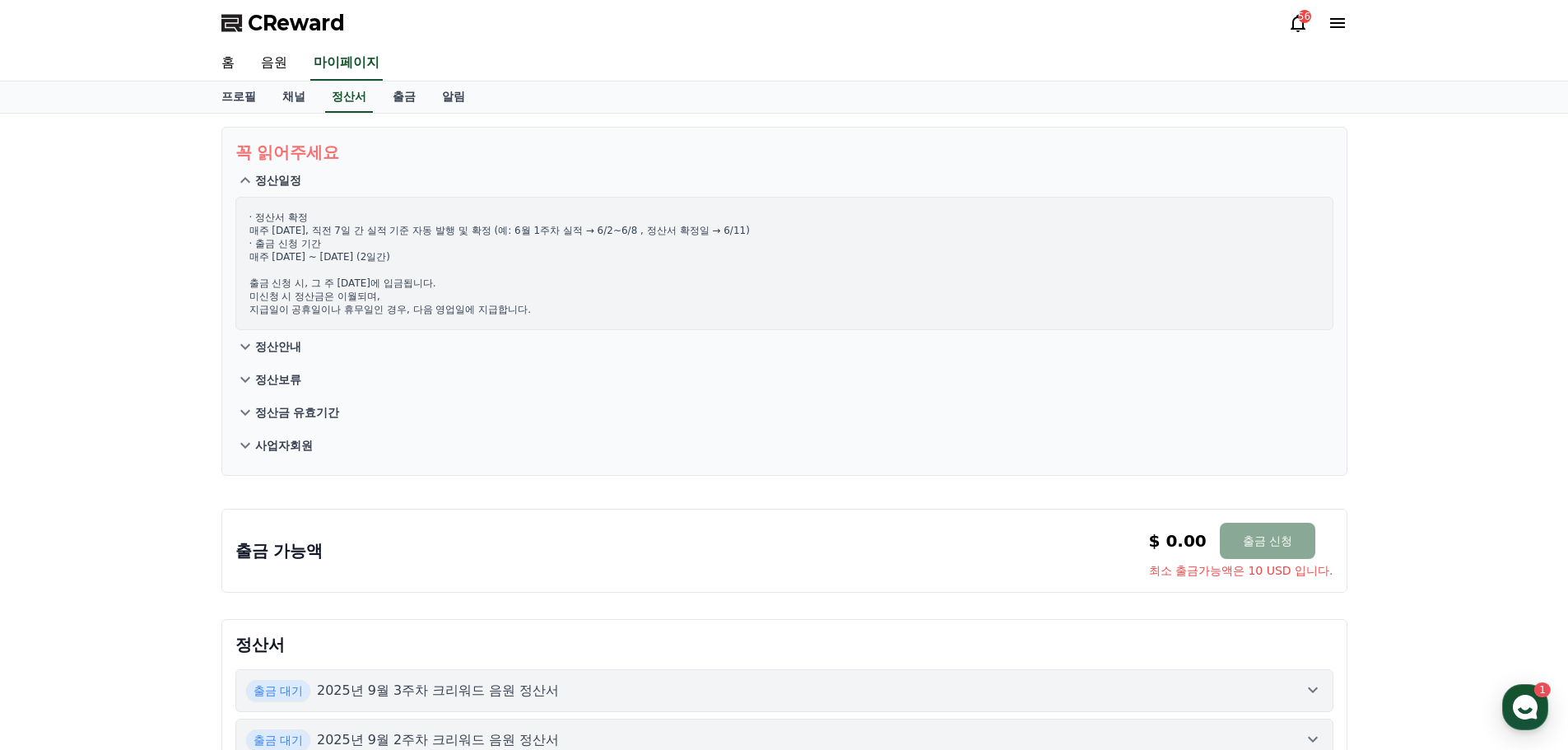
click at [280, 348] on p "정산안내" at bounding box center [278, 347] width 46 height 17
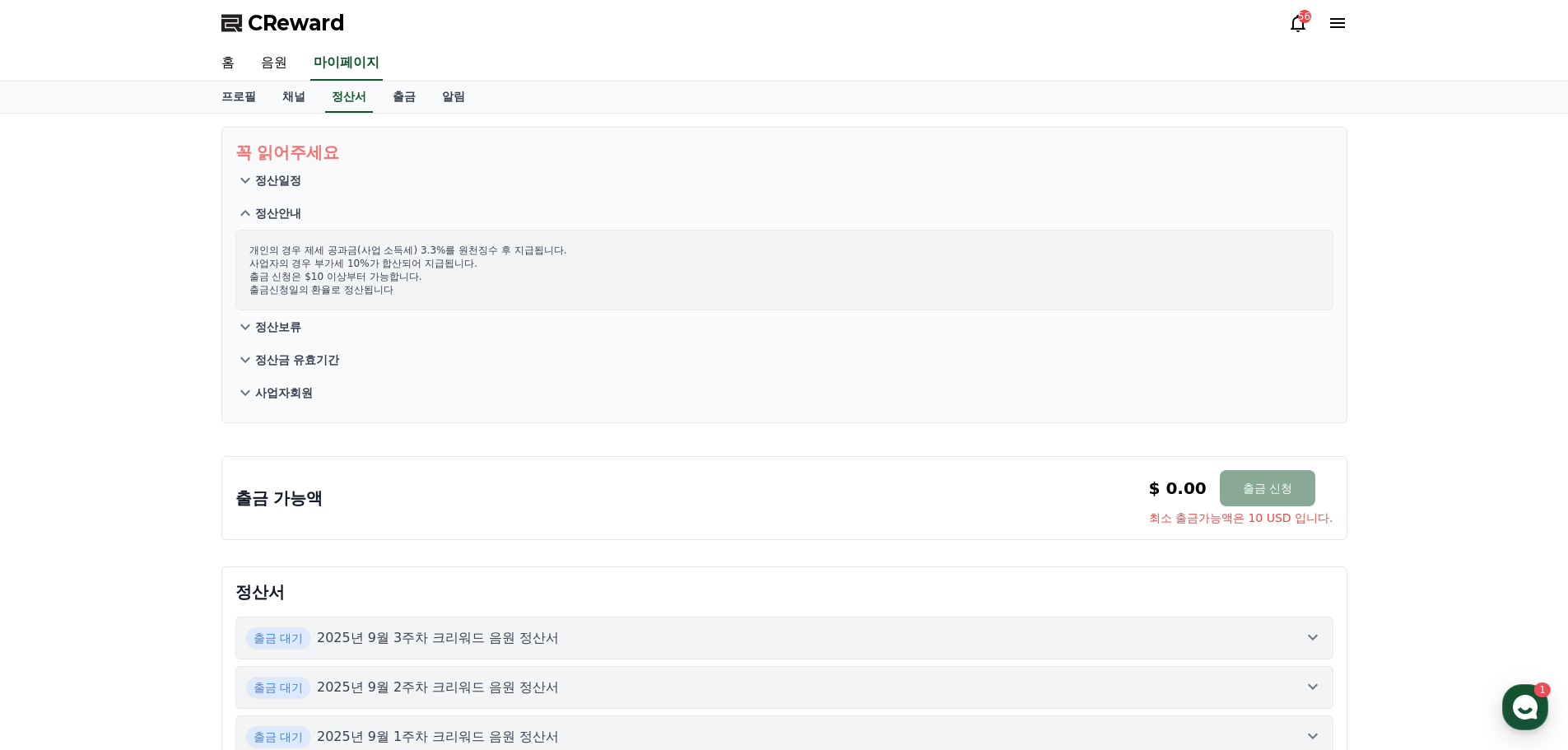
click at [301, 386] on p "사업자회원" at bounding box center [283, 393] width 57 height 17
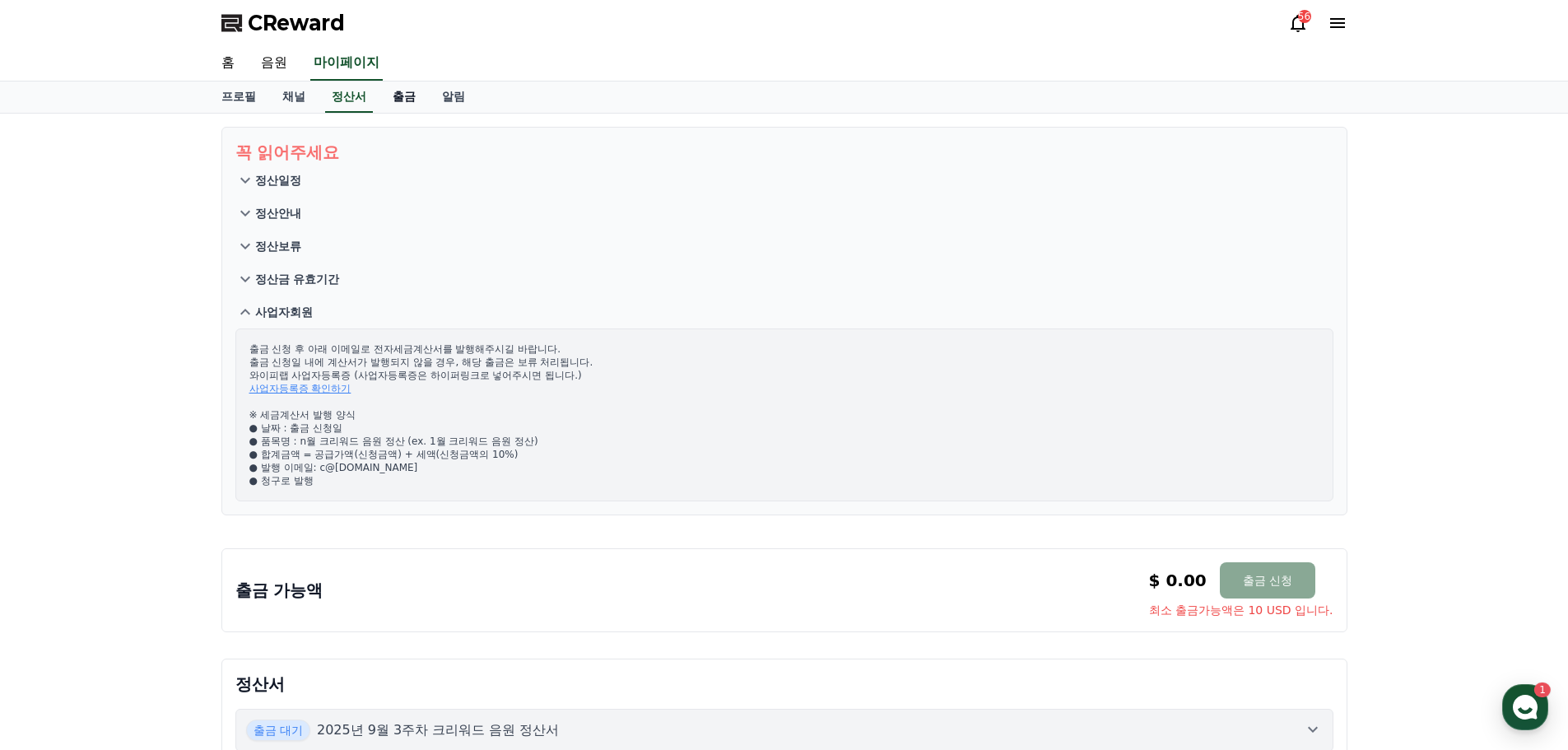
click at [413, 93] on link "출금" at bounding box center [404, 96] width 49 height 31
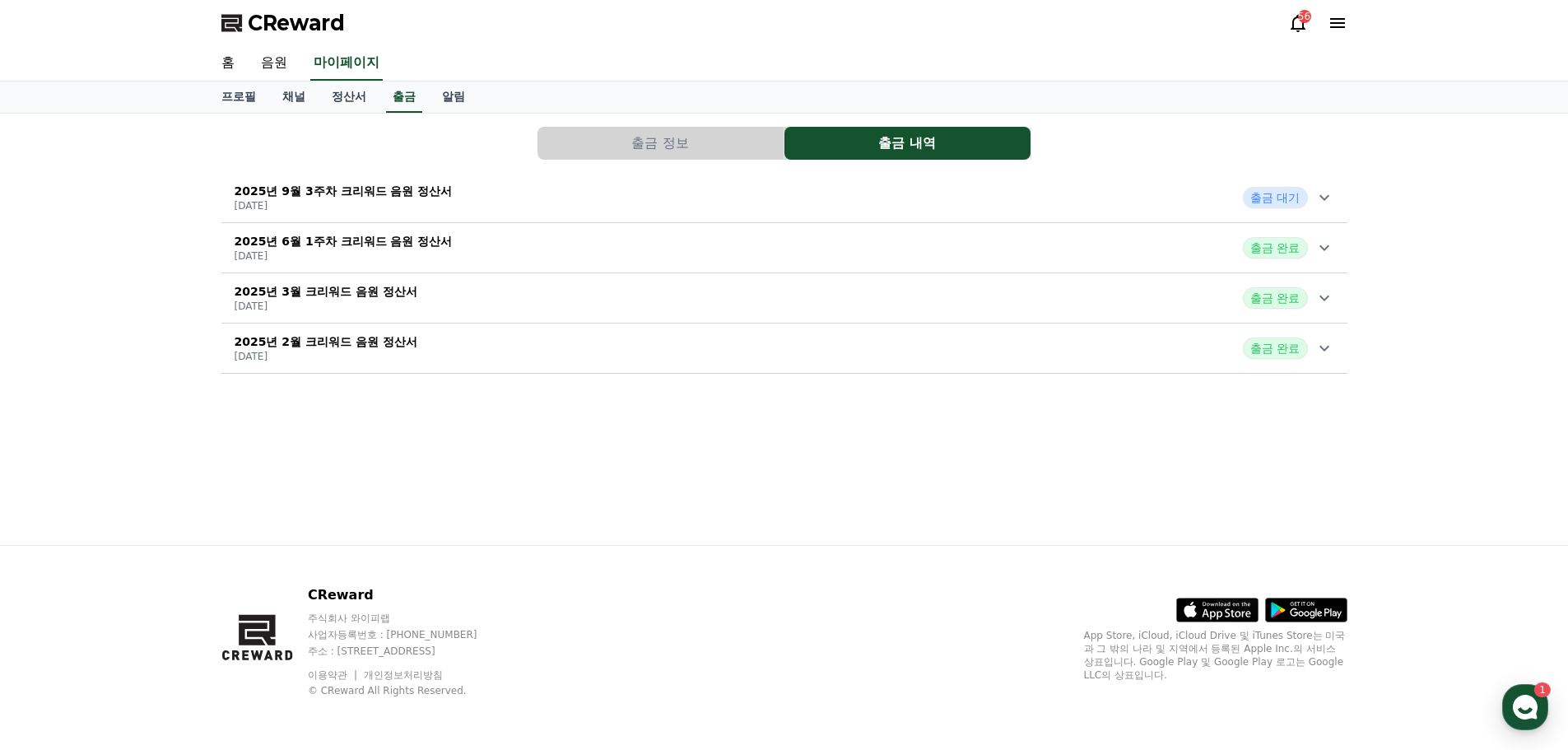
click at [425, 199] on p "2025-09-24" at bounding box center [343, 206] width 218 height 13
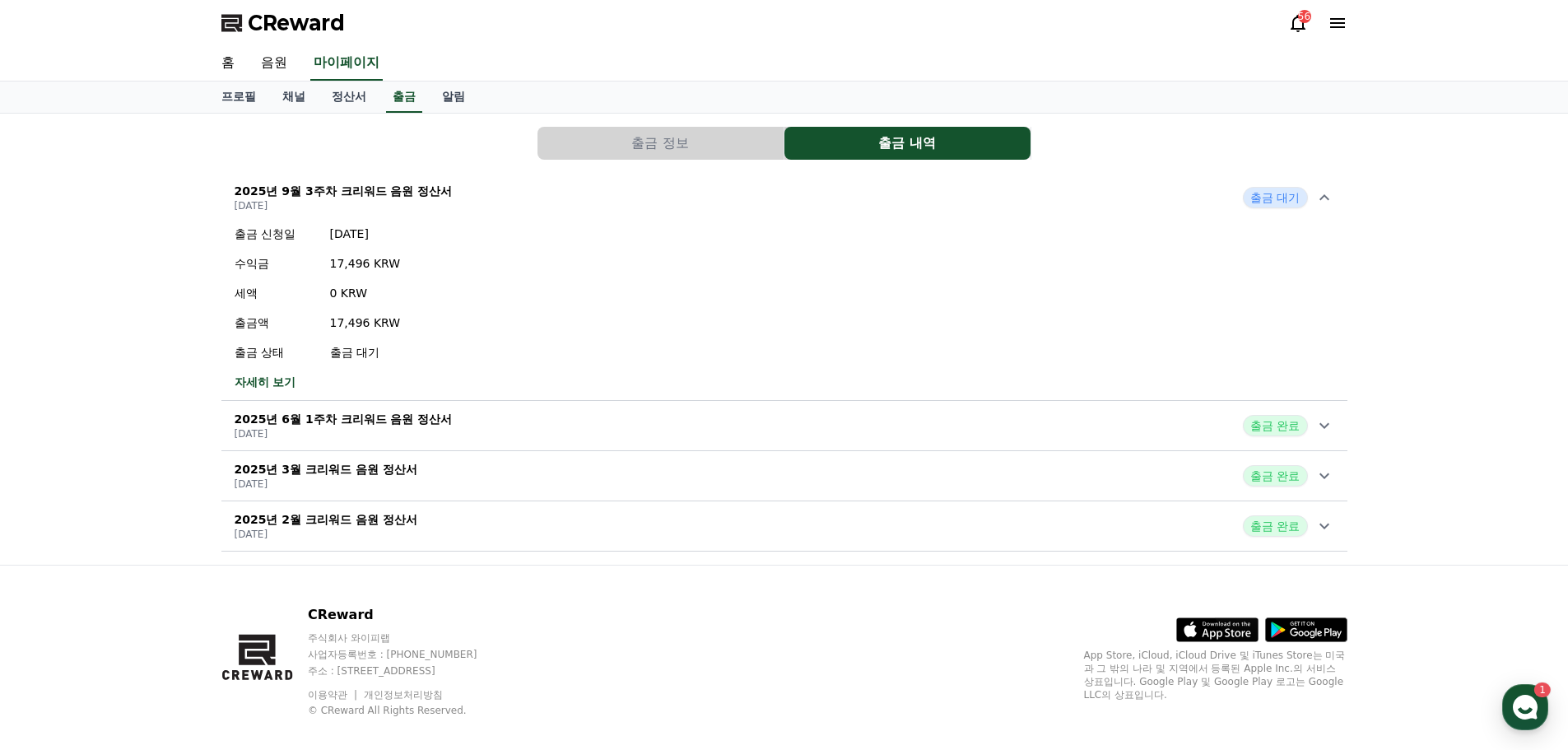
click at [278, 382] on link "자세히 보기" at bounding box center [317, 382] width 167 height 17
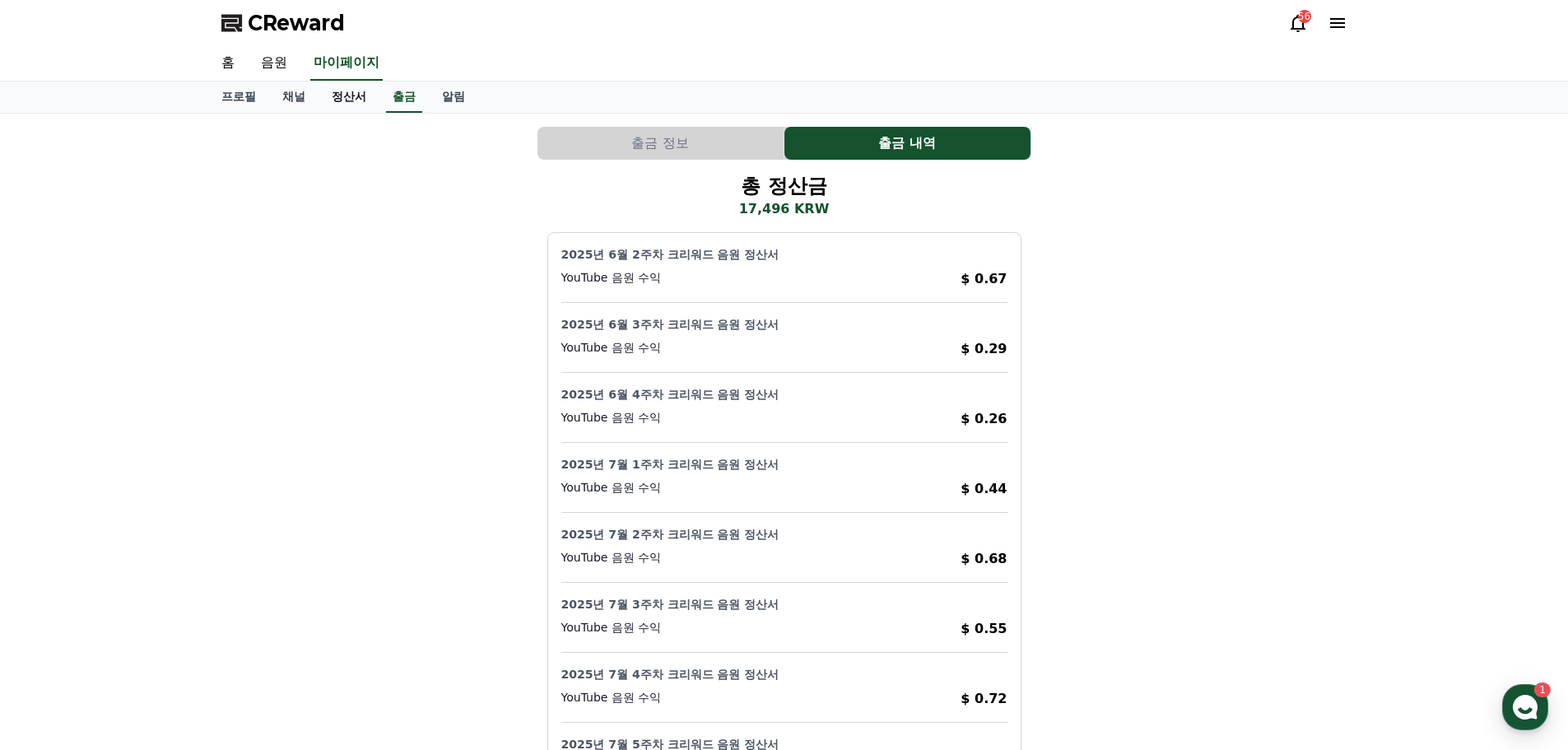
click at [330, 97] on link "정산서" at bounding box center [348, 96] width 61 height 31
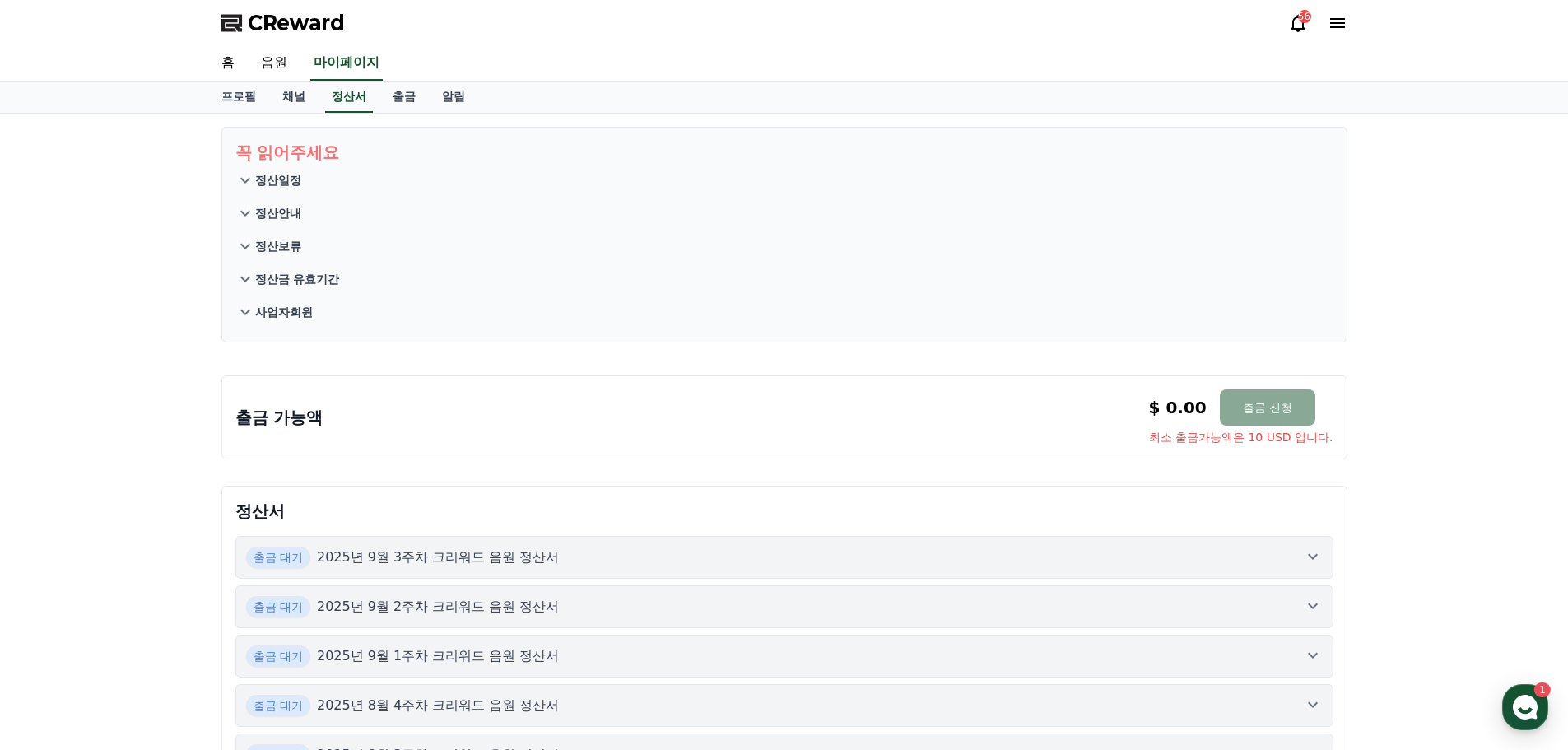
click at [295, 307] on p "사업자회원" at bounding box center [283, 311] width 57 height 17
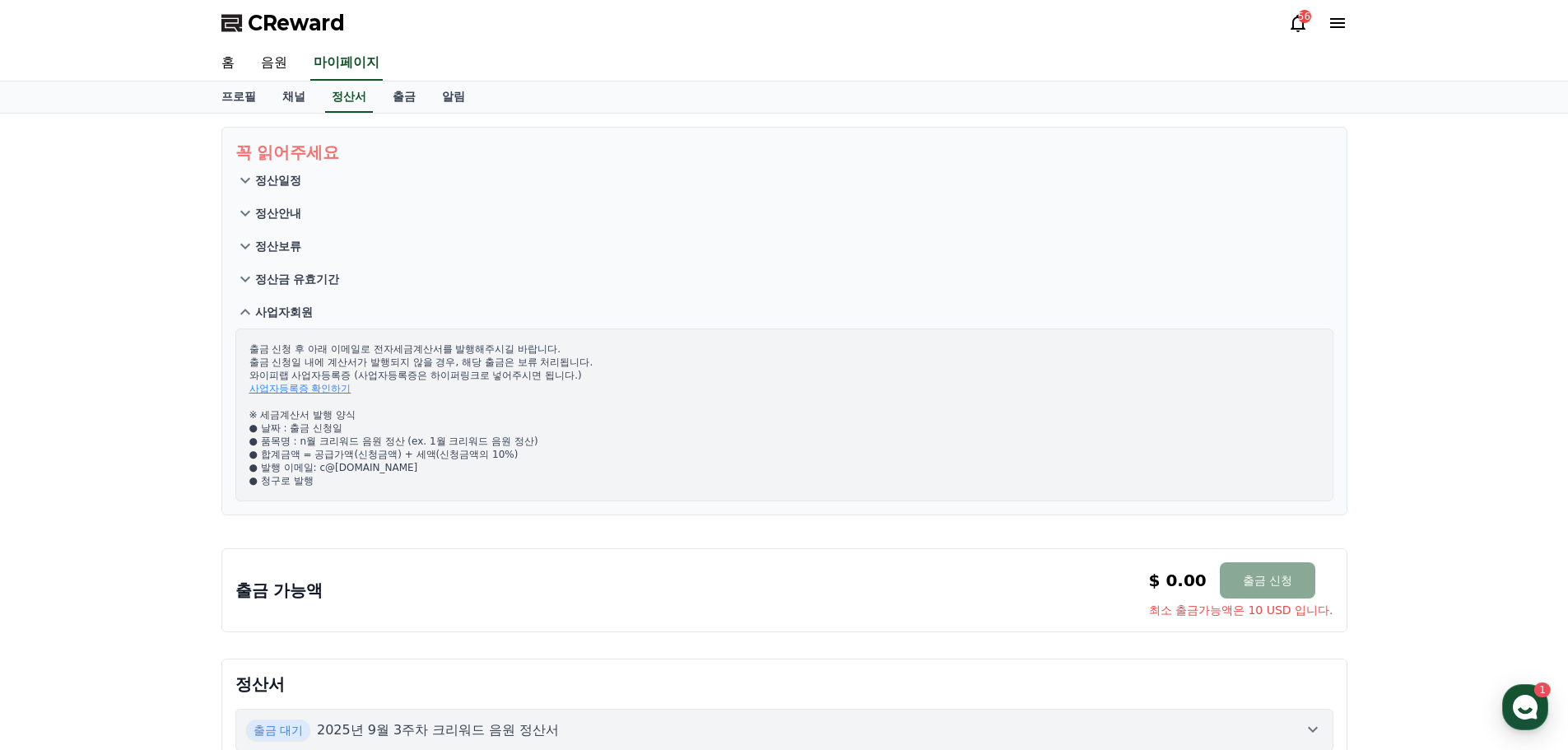
click at [289, 384] on link "사업자등록증 확인하기" at bounding box center [301, 388] width 102 height 11
click at [405, 94] on link "출금" at bounding box center [404, 96] width 49 height 31
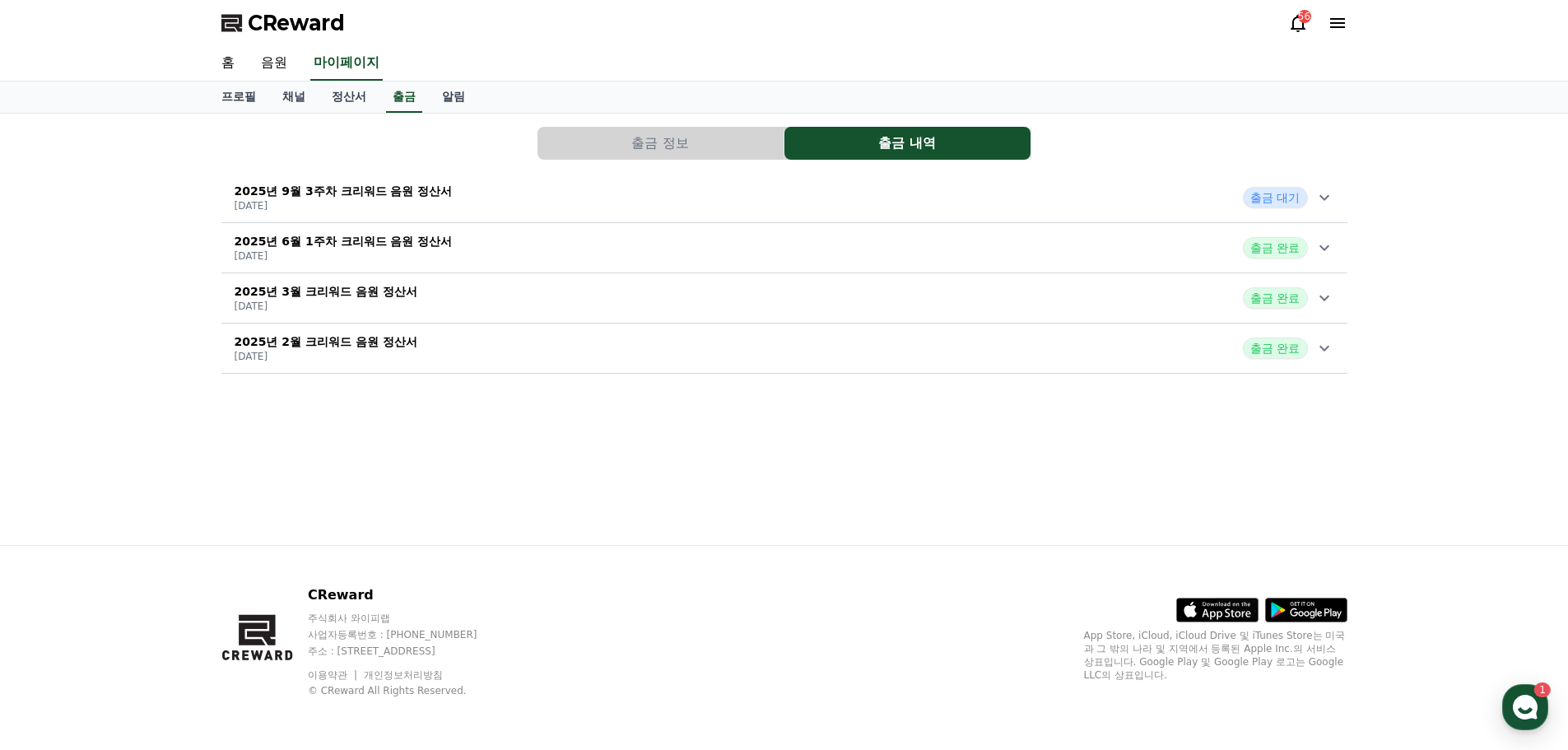
click at [825, 199] on div "2025년 9월 3주차 크리워드 음원 정산서 2025-09-24 출금 대기" at bounding box center [784, 198] width 1126 height 43
